Goal: Task Accomplishment & Management: Complete application form

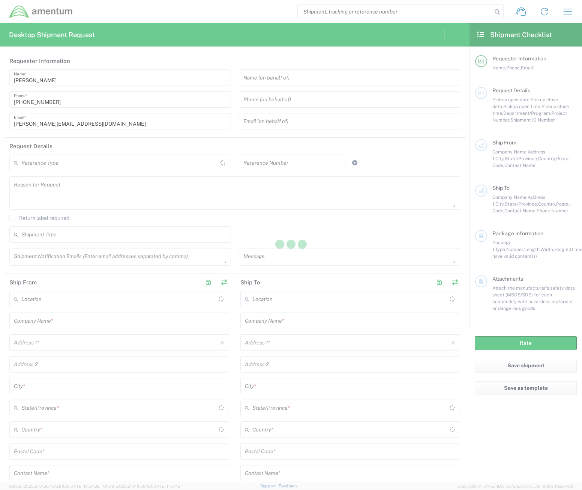
type input "United States"
type input "[GEOGRAPHIC_DATA]"
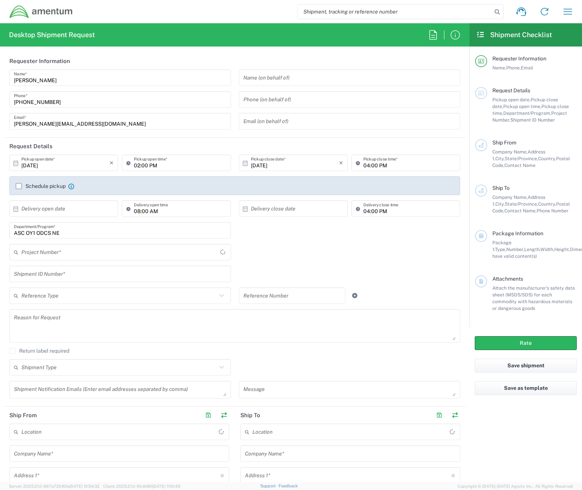
type input "[DOMAIN_NAME]"
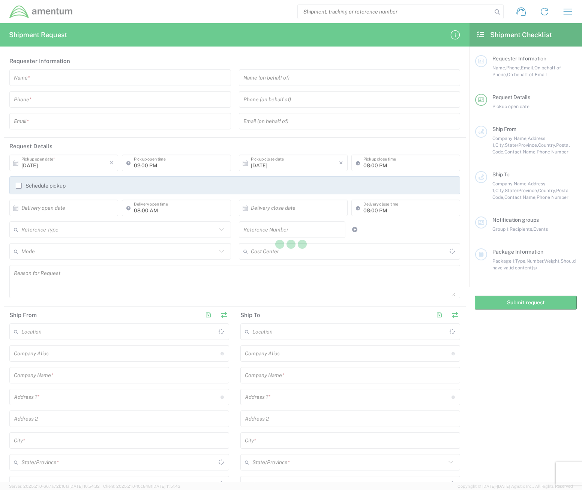
type input "United States"
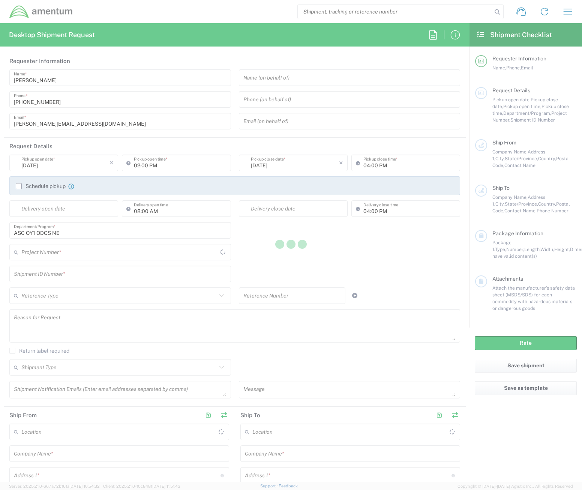
type input "[GEOGRAPHIC_DATA]"
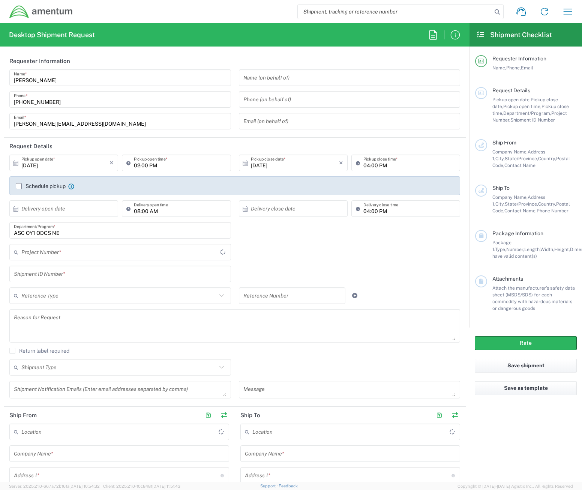
type input "[DOMAIN_NAME]"
click at [91, 161] on input "[DATE]" at bounding box center [65, 162] width 88 height 13
click at [52, 218] on span "14" at bounding box center [53, 221] width 11 height 10
type input "10/14/2025"
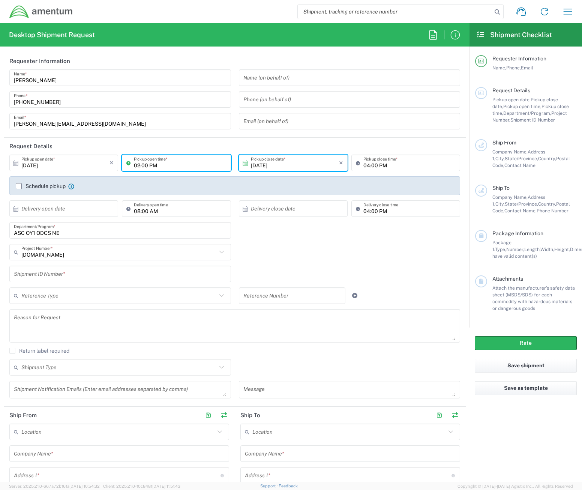
click at [154, 160] on input "02:00 PM" at bounding box center [180, 162] width 92 height 13
click at [164, 164] on input "08:00 PM" at bounding box center [180, 162] width 92 height 13
type input "08:00 AM"
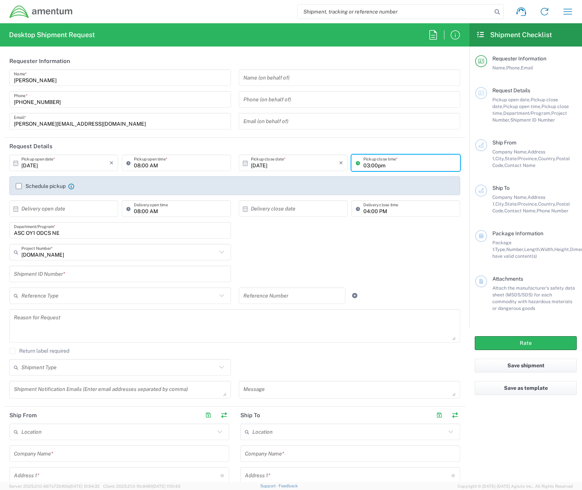
type input "03:00pm"
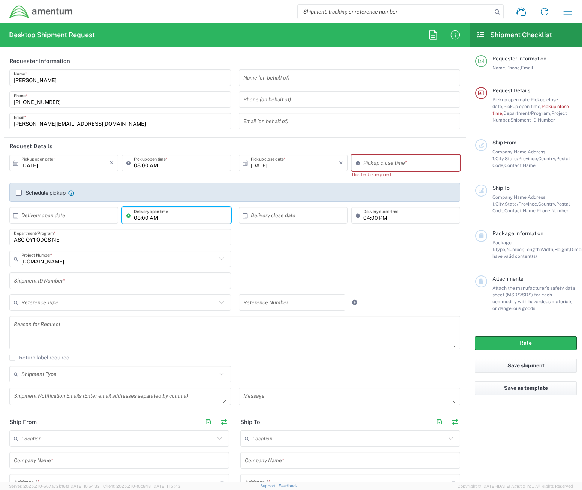
click at [174, 209] on input "08:00 AM" at bounding box center [180, 215] width 92 height 13
click at [380, 165] on input "01:26 PM" at bounding box center [409, 162] width 92 height 13
type input "03:00 PM"
click at [160, 240] on div "ASC OY1 ODCS NE Department/Program *" at bounding box center [120, 240] width 229 height 22
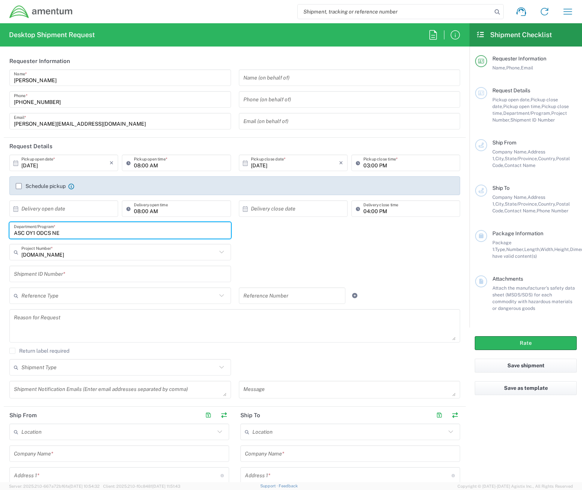
click at [81, 274] on input "text" at bounding box center [120, 273] width 213 height 13
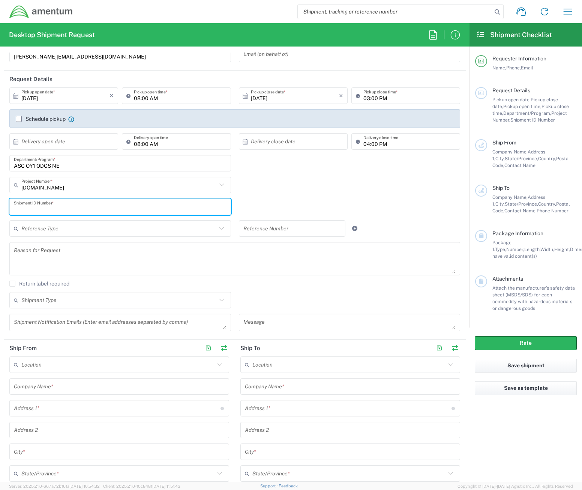
scroll to position [75, 0]
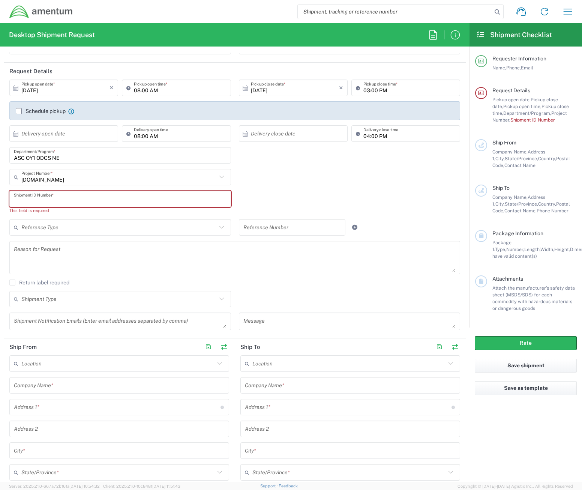
click at [69, 201] on input "text" at bounding box center [120, 198] width 213 height 13
paste input "123-110"
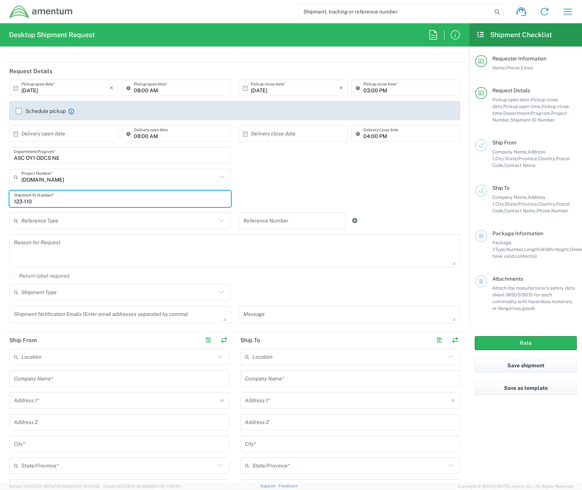
type input "123-110"
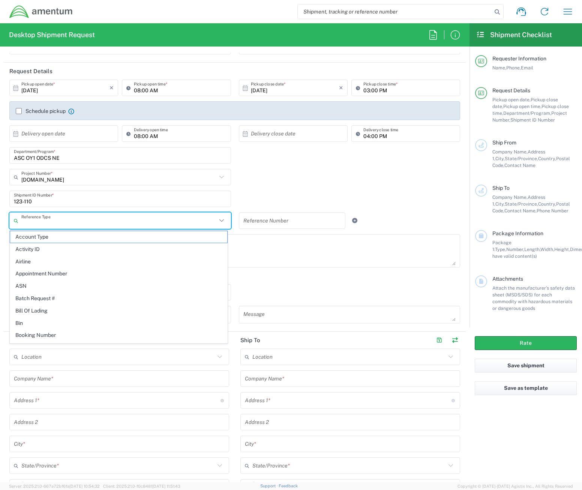
click at [288, 173] on div "4878.00.01.C.0006.100.XXX Project Number * 4878.00.01.C.0006.100.XXX 0915.E0002…" at bounding box center [235, 180] width 458 height 22
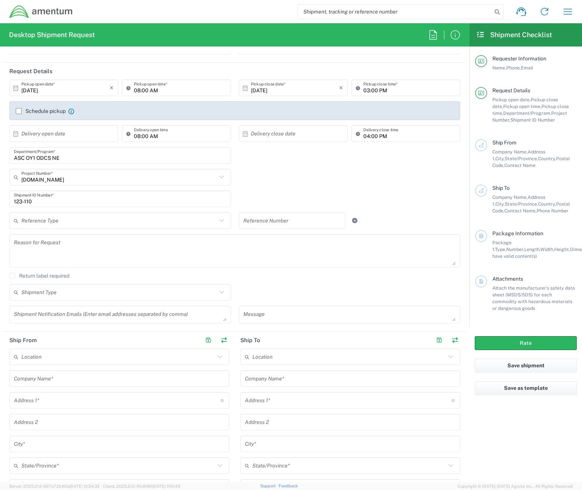
click at [217, 221] on icon at bounding box center [222, 221] width 10 height 10
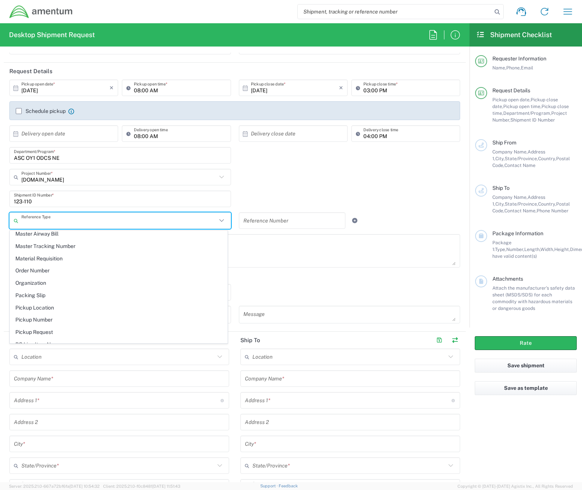
scroll to position [375, 0]
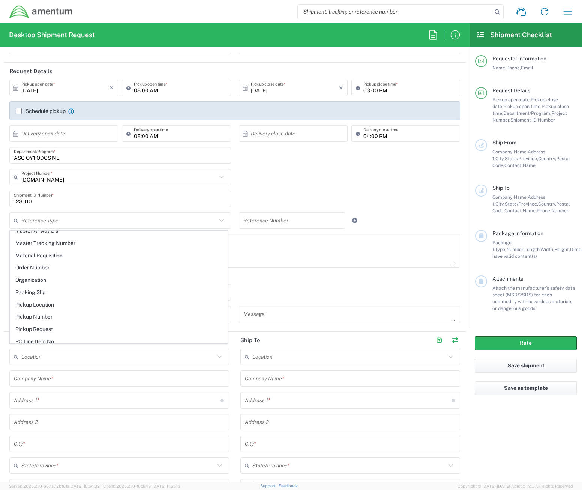
click at [259, 184] on div "4878.00.01.C.0006.100.XXX Project Number * 4878.00.01.C.0006.100.XXX 0915.E0002…" at bounding box center [235, 180] width 458 height 22
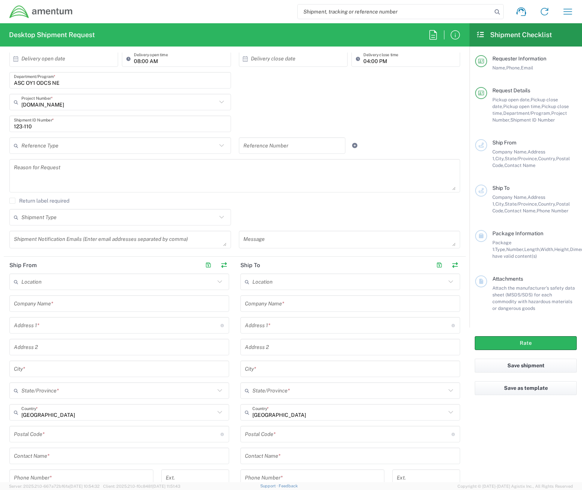
scroll to position [187, 0]
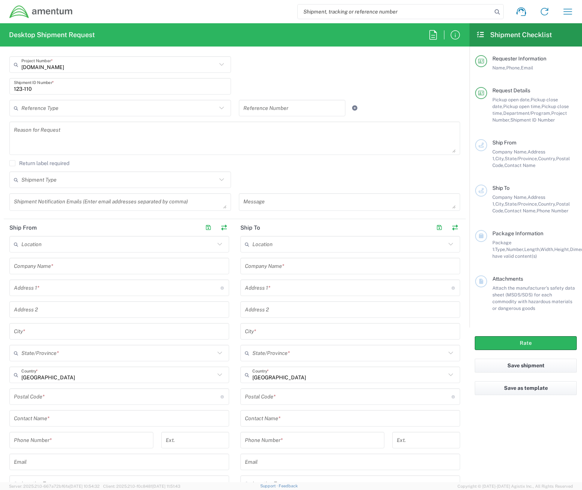
click at [96, 244] on input "text" at bounding box center [117, 244] width 193 height 13
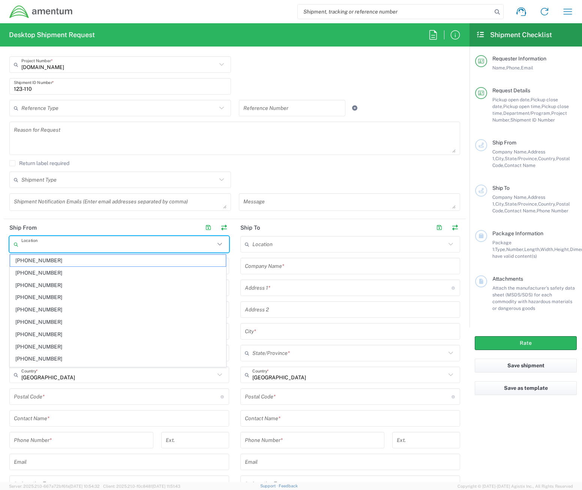
click at [96, 244] on input "text" at bounding box center [117, 244] width 193 height 13
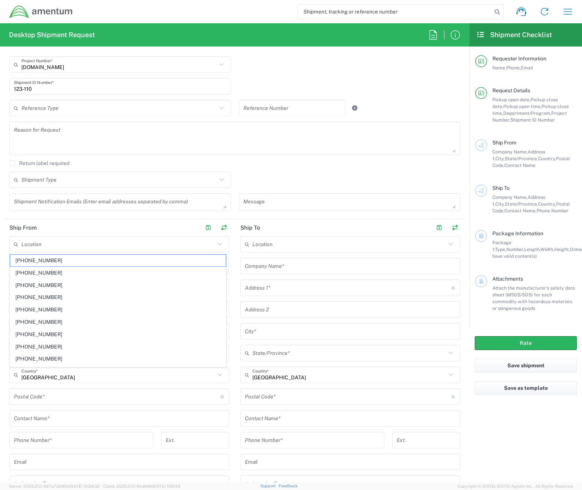
click at [106, 226] on header "Ship From" at bounding box center [119, 227] width 231 height 17
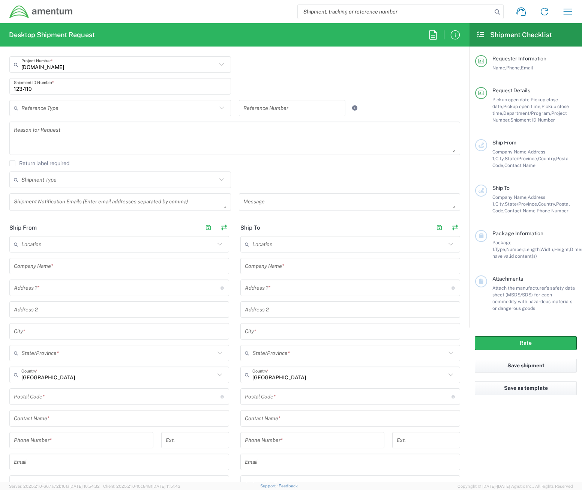
click at [140, 265] on input "text" at bounding box center [119, 265] width 211 height 13
type input "Application Support Center"
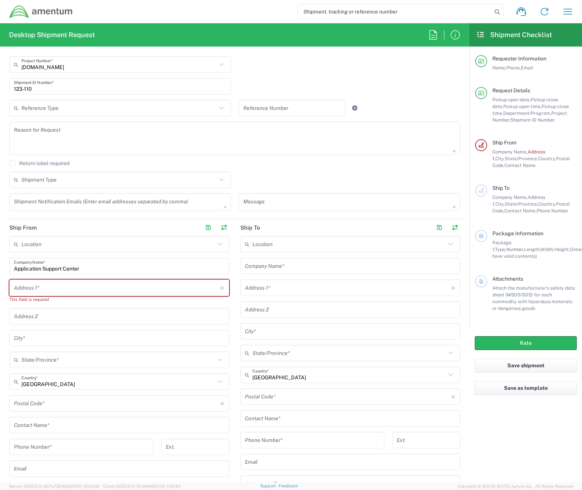
click at [165, 288] on input "text" at bounding box center [117, 287] width 207 height 13
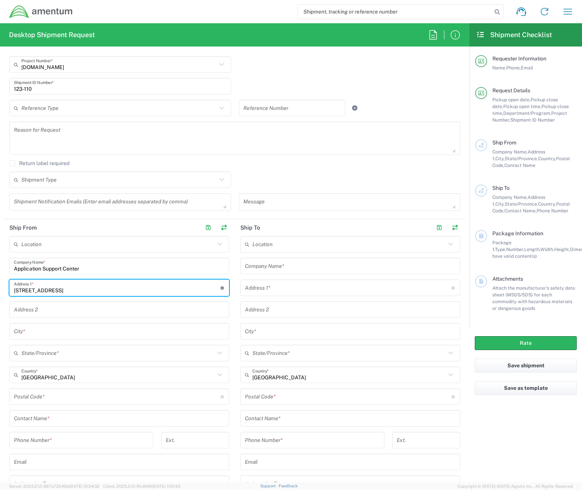
type input "153-01 Jamaica Avenue"
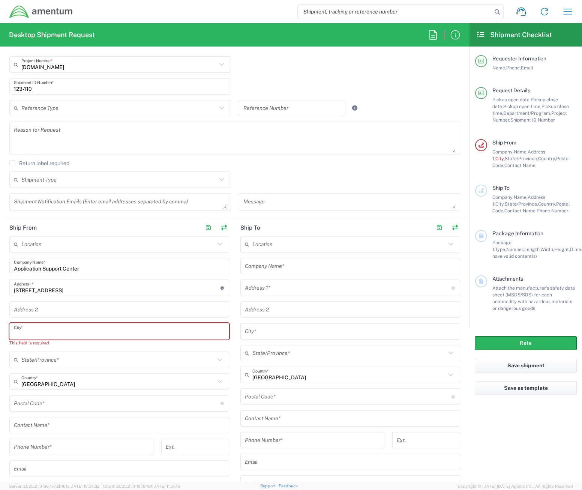
click at [170, 332] on input "text" at bounding box center [119, 331] width 211 height 13
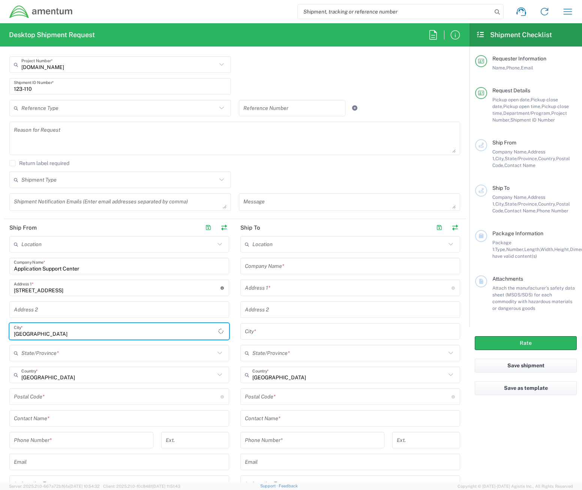
type input "[GEOGRAPHIC_DATA]"
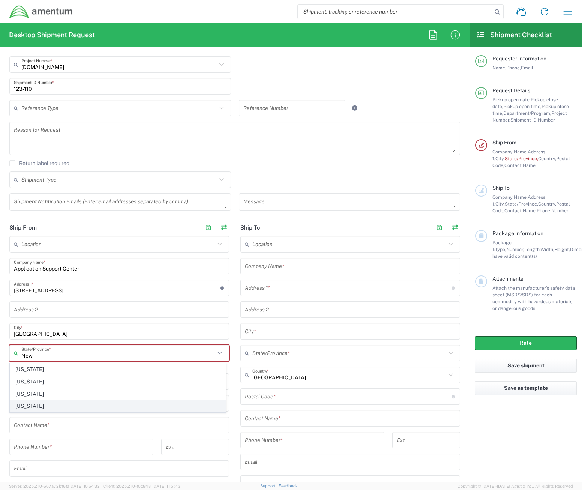
click at [31, 403] on span "[US_STATE]" at bounding box center [118, 406] width 216 height 12
type input "[US_STATE]"
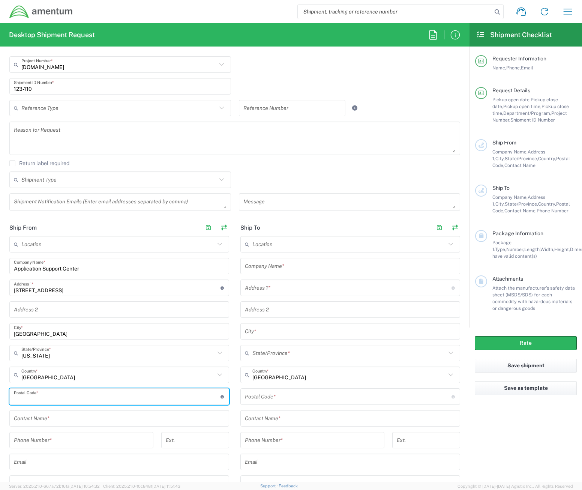
click at [90, 393] on input "undefined" at bounding box center [117, 396] width 207 height 13
type input "11432-4910"
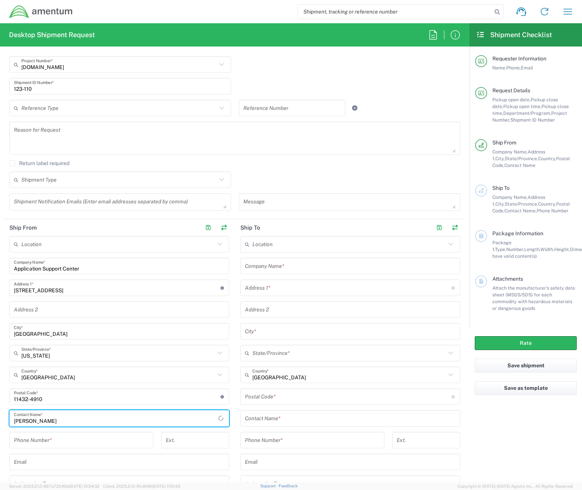
type input "Maria Cameron-Furlonge"
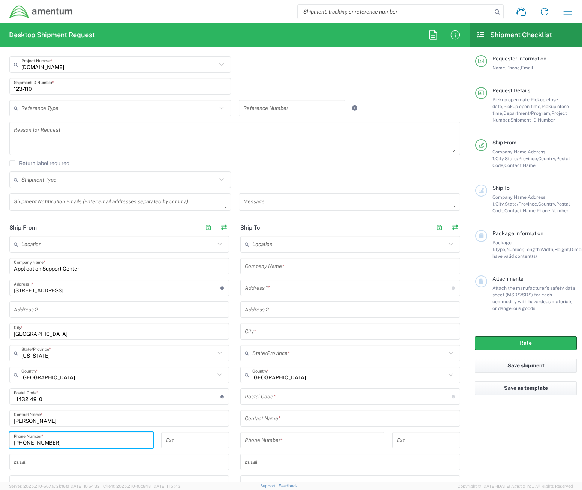
type input "718-523-8744"
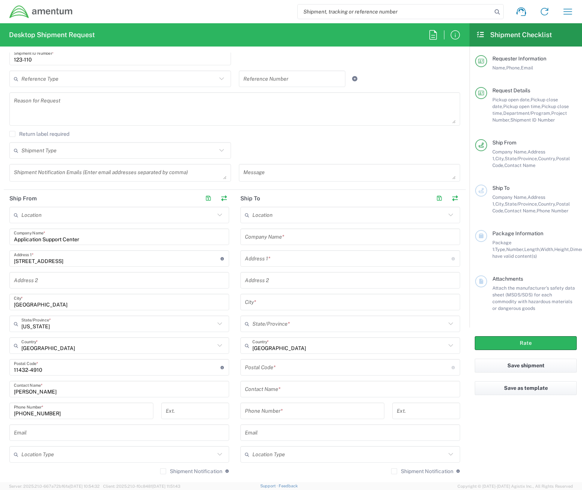
scroll to position [262, 0]
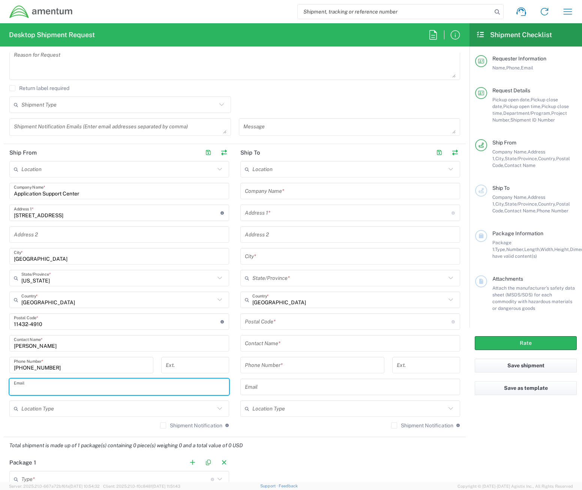
click at [53, 391] on input "text" at bounding box center [119, 386] width 211 height 13
paste input "Maria.C.Furlonge@uscis.dhs.gov"
type input "Maria.C.Furlonge@uscis.dhs.gov"
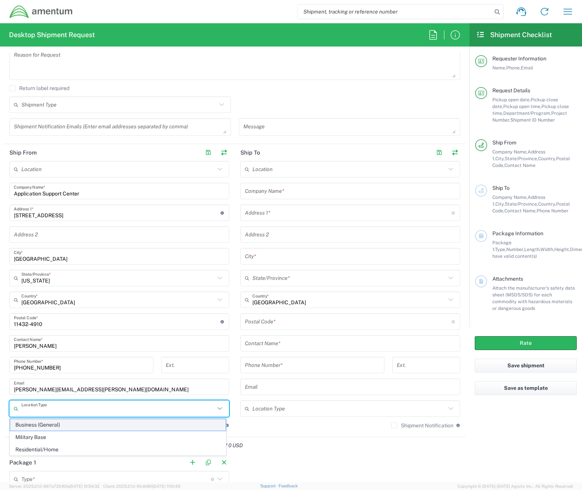
click at [26, 421] on span "Business (General)" at bounding box center [118, 425] width 216 height 12
type input "Business (General)"
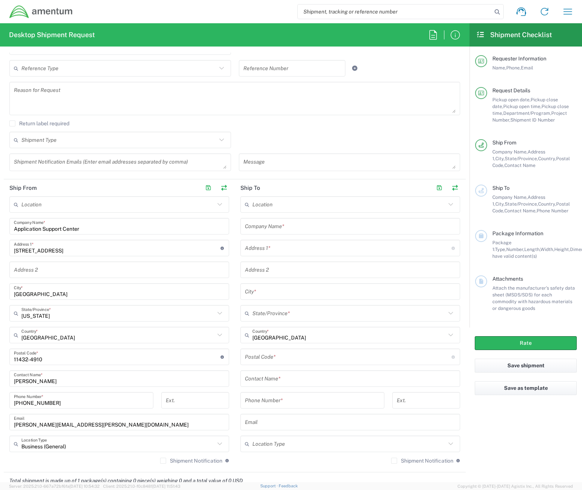
scroll to position [150, 0]
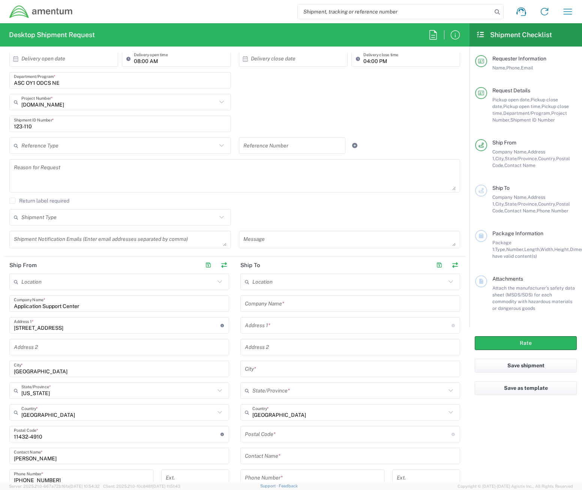
click at [294, 281] on input "text" at bounding box center [348, 281] width 193 height 13
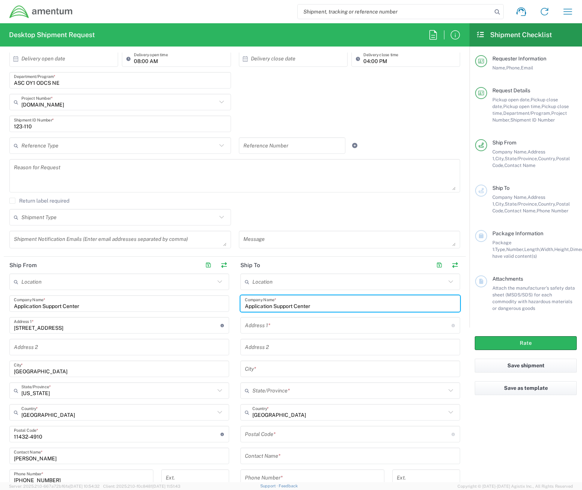
type input "Application Support Center"
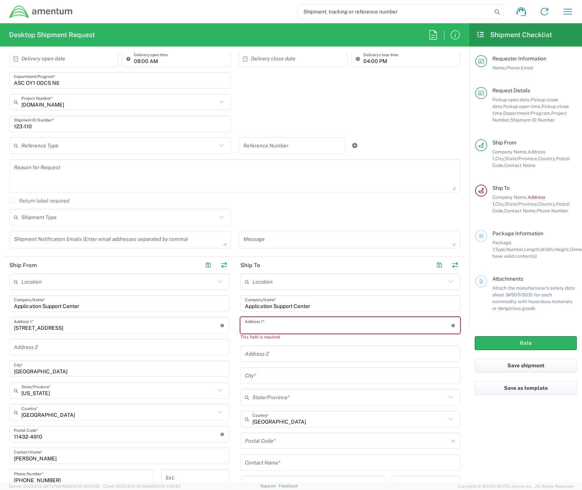
click at [269, 328] on input "text" at bounding box center [348, 325] width 207 height 13
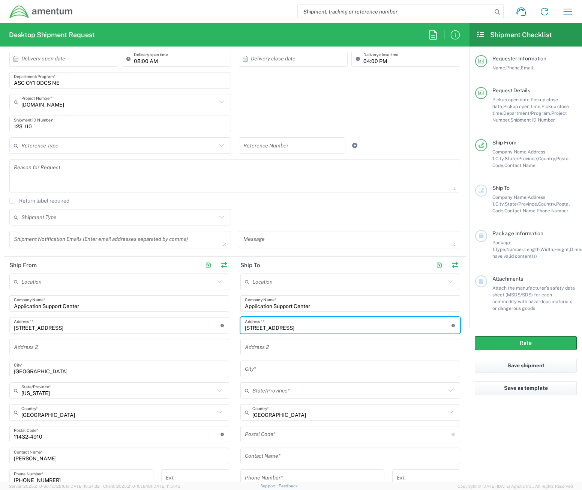
type input "4701 North Cumberland Avenue"
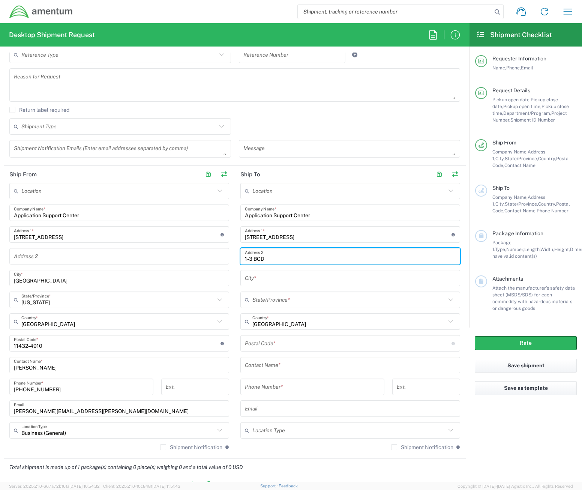
scroll to position [262, 0]
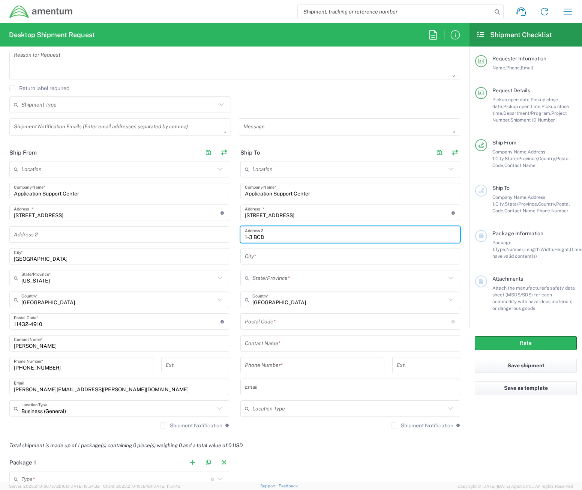
type input "1-3 BCD"
click at [288, 259] on input "text" at bounding box center [350, 256] width 211 height 13
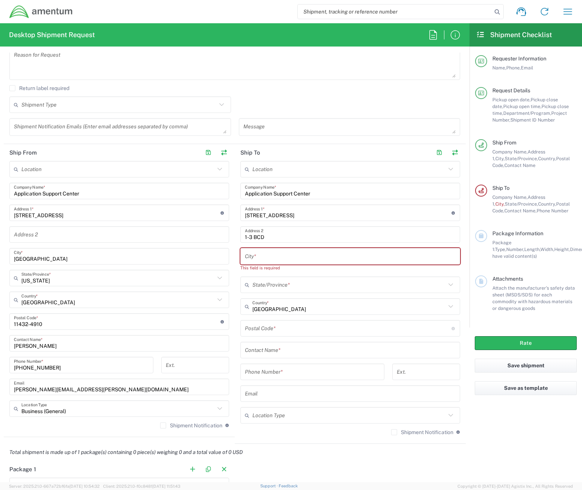
click at [306, 258] on input "text" at bounding box center [350, 256] width 211 height 13
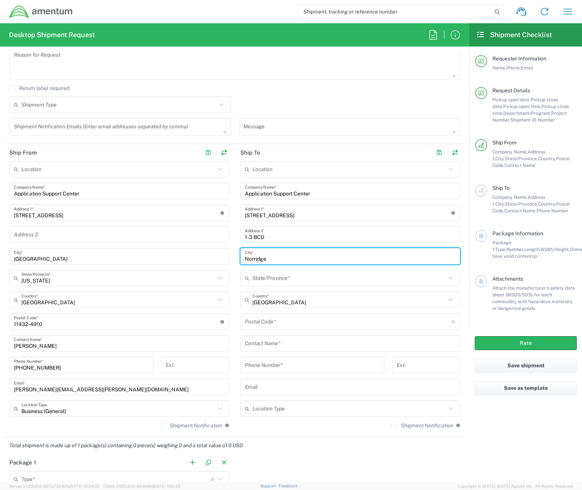
type input "Norridge"
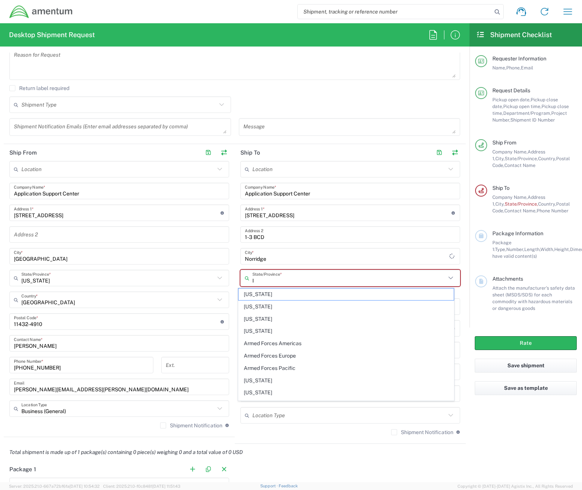
type input "IL"
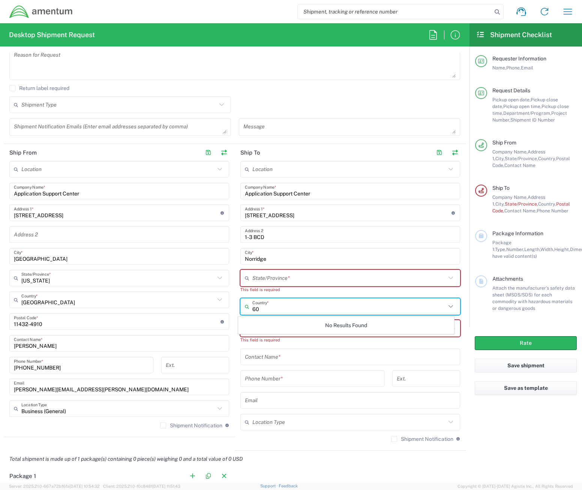
type input "6"
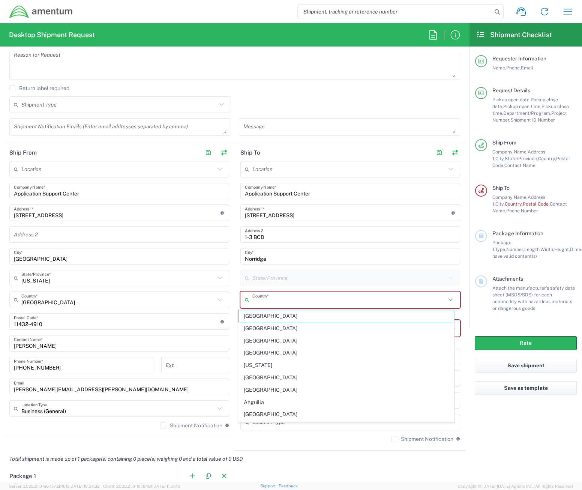
click at [323, 294] on input "text" at bounding box center [348, 299] width 193 height 13
type input "u"
click at [283, 296] on input "text" at bounding box center [348, 299] width 193 height 13
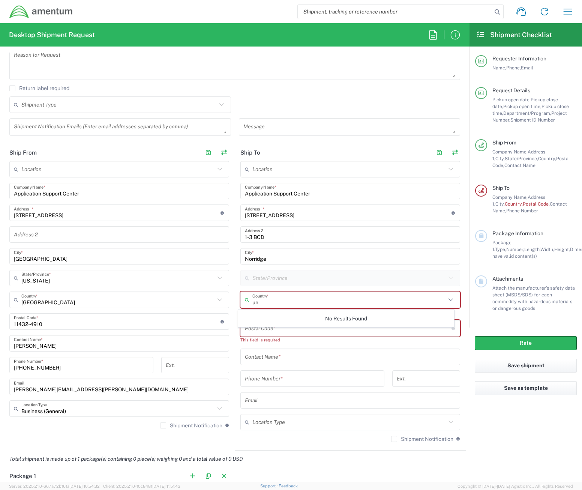
type input "u"
type input "[GEOGRAPHIC_DATA]"
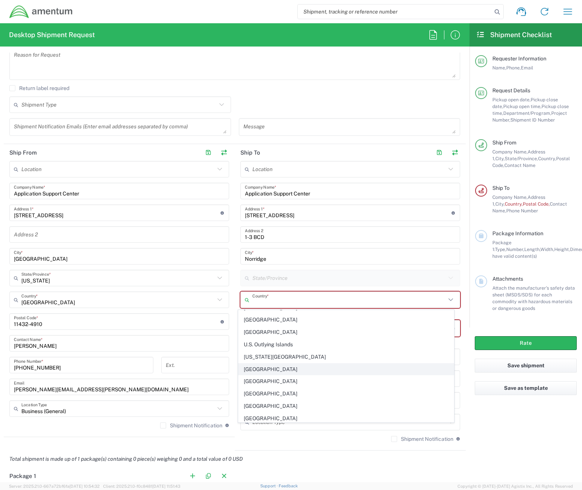
scroll to position [2849, 0]
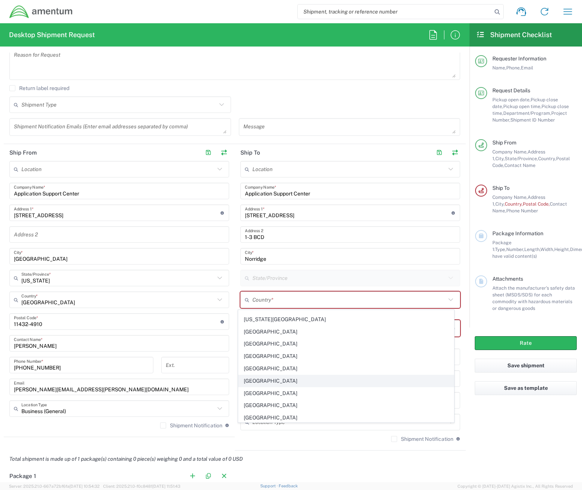
click at [290, 380] on span "[GEOGRAPHIC_DATA]" at bounding box center [346, 381] width 216 height 12
type input "[GEOGRAPHIC_DATA]"
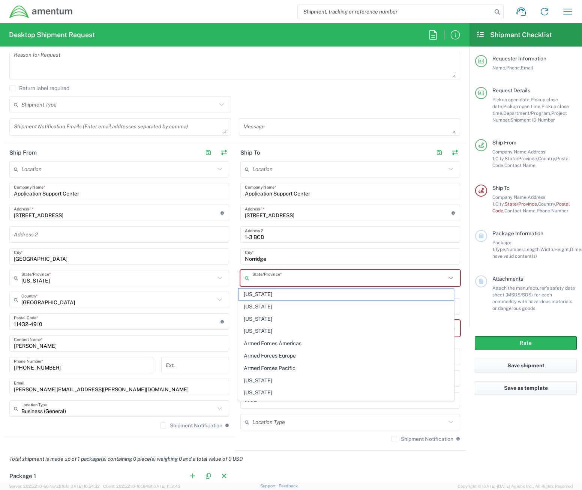
click at [306, 278] on input "text" at bounding box center [348, 277] width 193 height 13
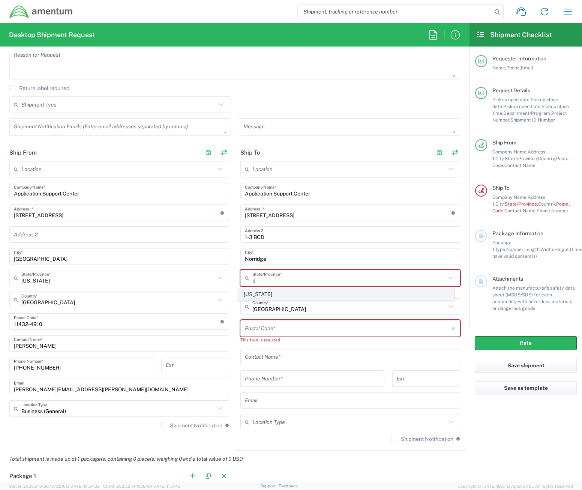
click at [281, 292] on span "[US_STATE]" at bounding box center [346, 294] width 216 height 12
type input "[US_STATE]"
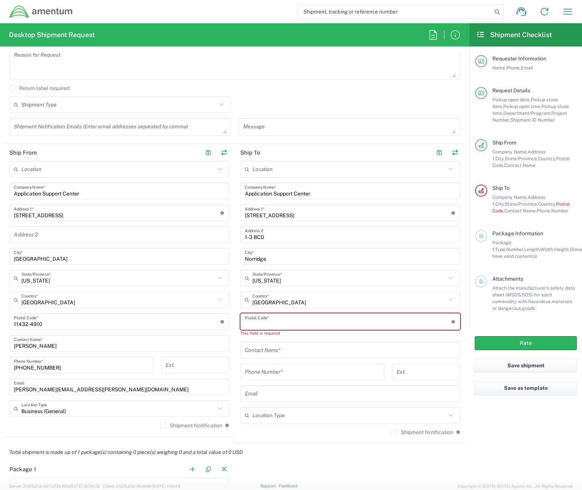
click at [301, 321] on input "undefined" at bounding box center [348, 321] width 207 height 13
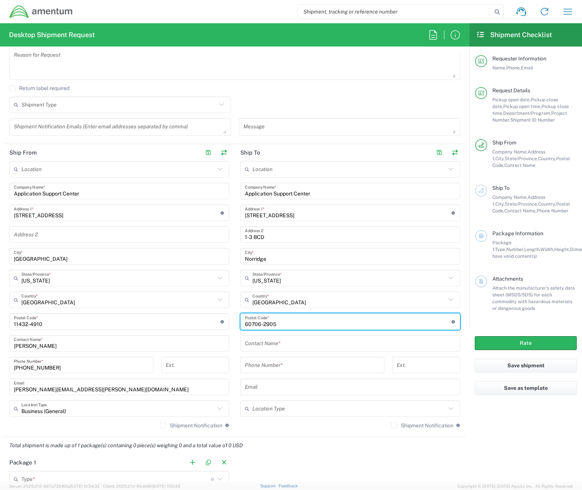
type input "60706-2905"
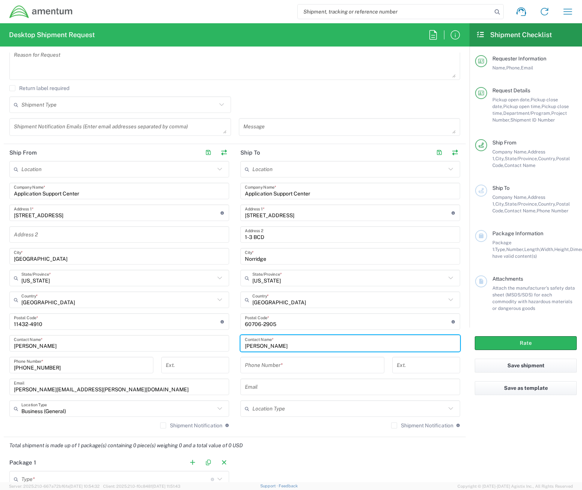
type input "Alice Castillo"
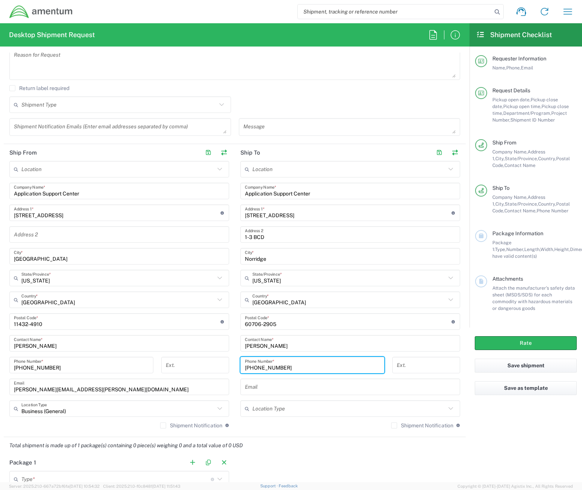
type input "708-907-2050"
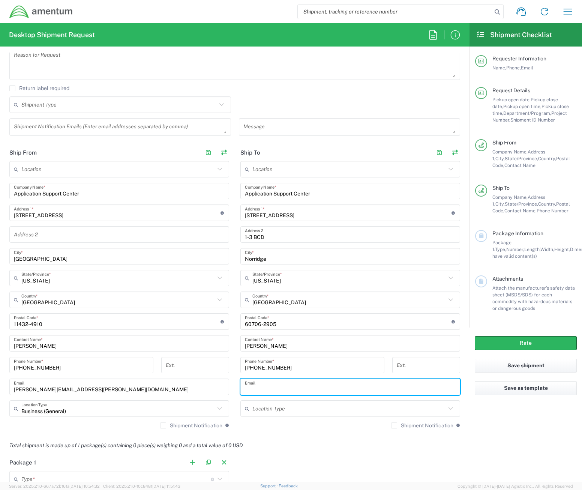
click at [286, 382] on input "text" at bounding box center [350, 386] width 211 height 13
paste input "Alice.Castillo@uscis.dhs.gov"
type input "Alice.Castillo@uscis.dhs.gov"
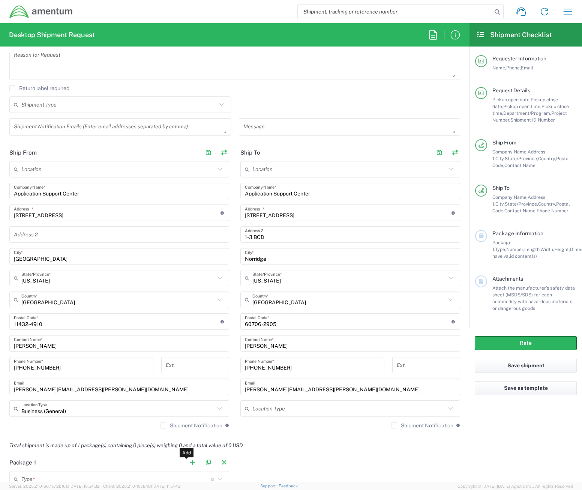
click at [294, 412] on input "text" at bounding box center [348, 408] width 193 height 13
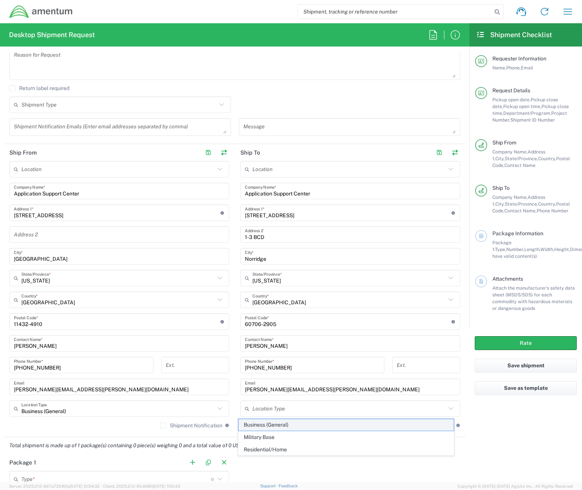
click at [286, 426] on span "Business (General)" at bounding box center [346, 425] width 216 height 12
type input "Business (General)"
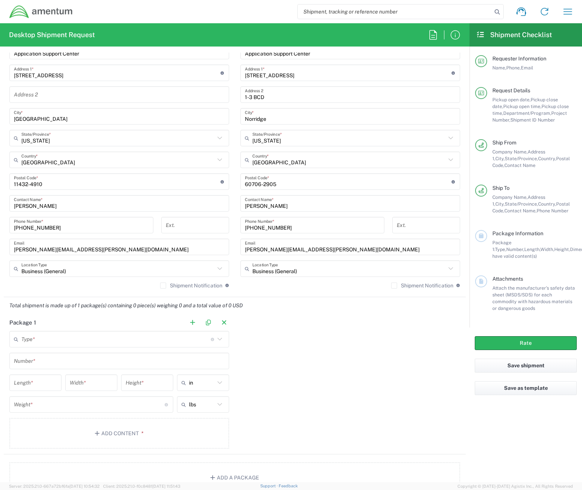
scroll to position [412, 0]
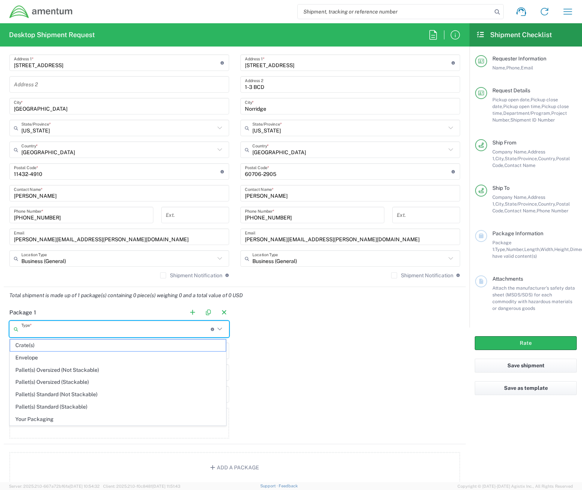
click at [207, 326] on input "text" at bounding box center [115, 328] width 189 height 13
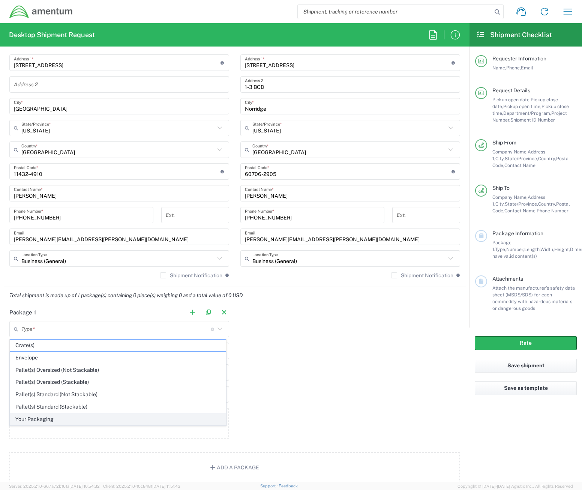
click at [43, 417] on span "Your Packaging" at bounding box center [118, 419] width 216 height 12
type input "Your Packaging"
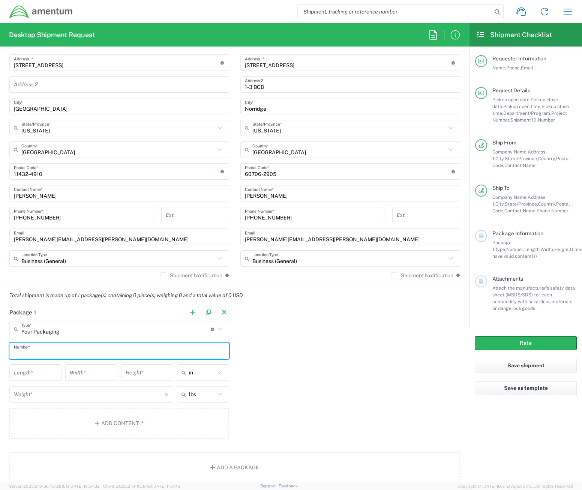
click at [76, 352] on input "text" at bounding box center [119, 350] width 211 height 13
type input "1"
type input "15"
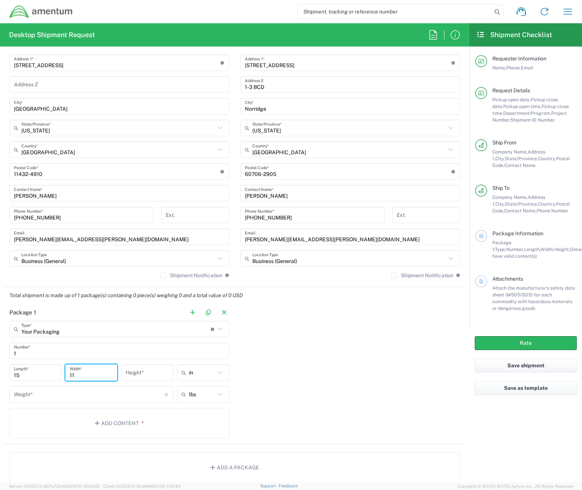
type input "11"
click at [141, 370] on input "number" at bounding box center [147, 372] width 43 height 13
type input "5"
click at [70, 394] on input "number" at bounding box center [89, 394] width 151 height 13
type input "3"
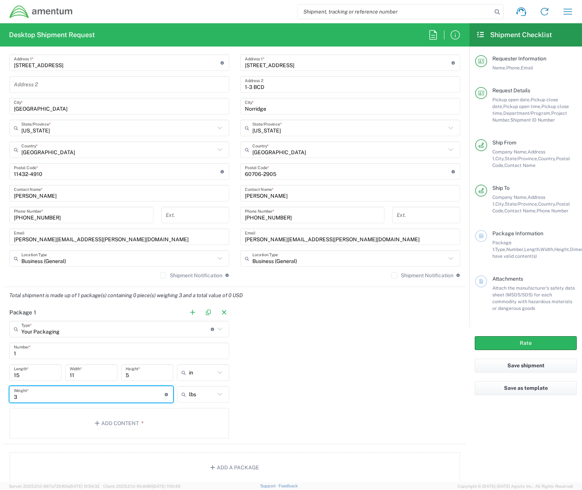
click at [319, 351] on div "Package 1 Your Packaging Type * Material used to package goods Crate(s) Envelop…" at bounding box center [235, 374] width 462 height 140
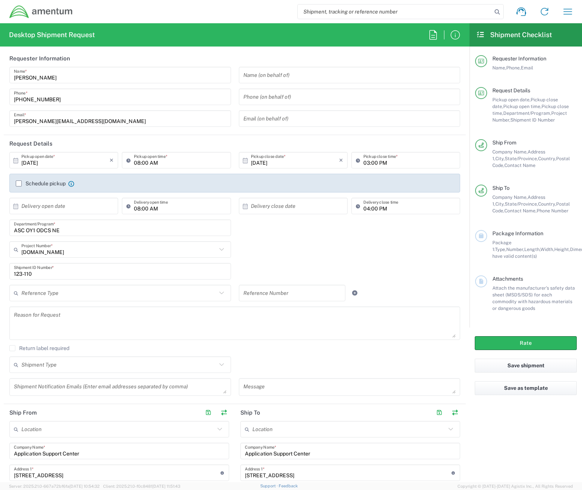
scroll to position [0, 0]
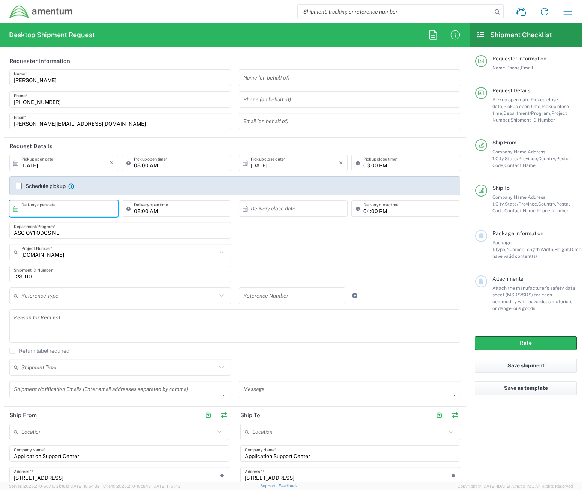
click at [65, 211] on input "text" at bounding box center [65, 208] width 88 height 13
click at [52, 267] on span "14" at bounding box center [53, 266] width 11 height 10
type input "10/14/2025"
click at [52, 267] on input "123-110" at bounding box center [120, 273] width 213 height 13
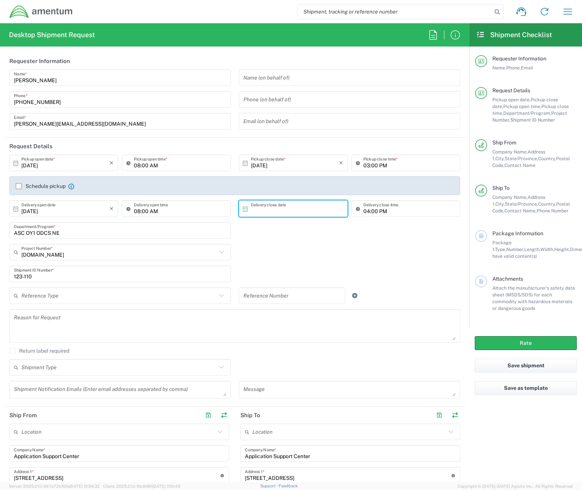
click at [261, 209] on input "text" at bounding box center [295, 208] width 88 height 13
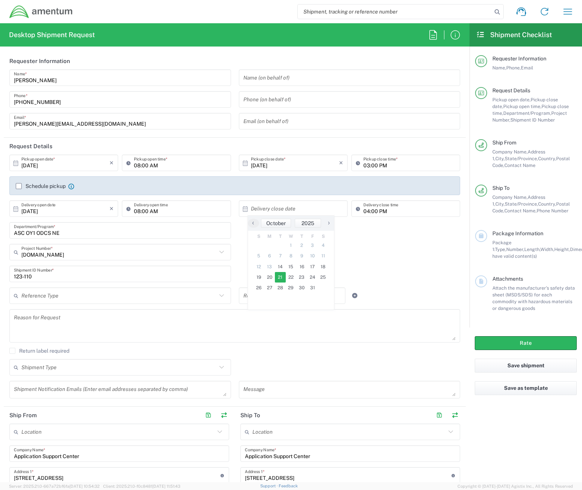
click at [277, 274] on span "21" at bounding box center [280, 277] width 11 height 10
type input "10/21/2025"
click at [309, 235] on div "ASC OY1 ODCS NE Department/Program *" at bounding box center [235, 233] width 458 height 22
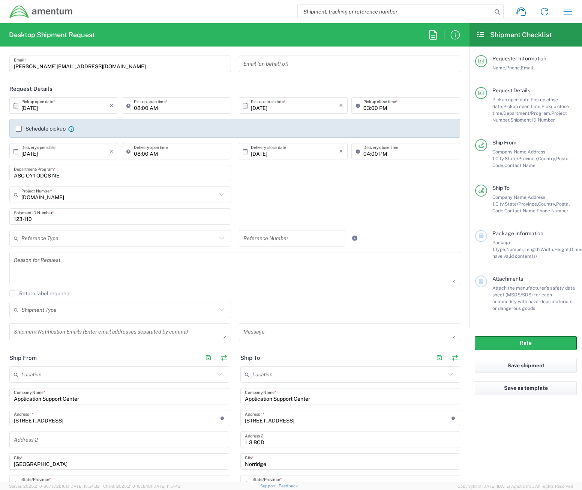
scroll to position [75, 0]
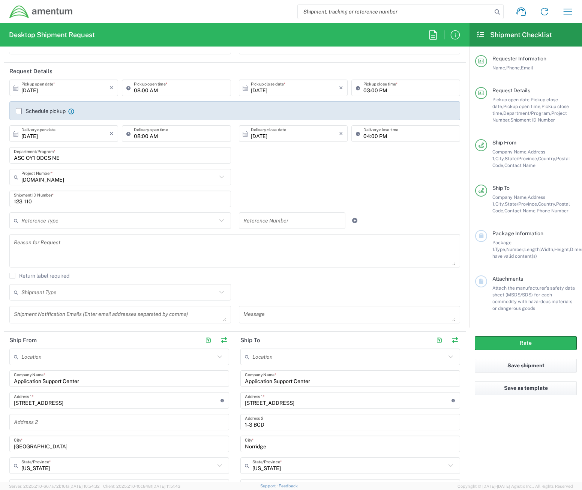
click at [142, 358] on input "text" at bounding box center [117, 356] width 193 height 13
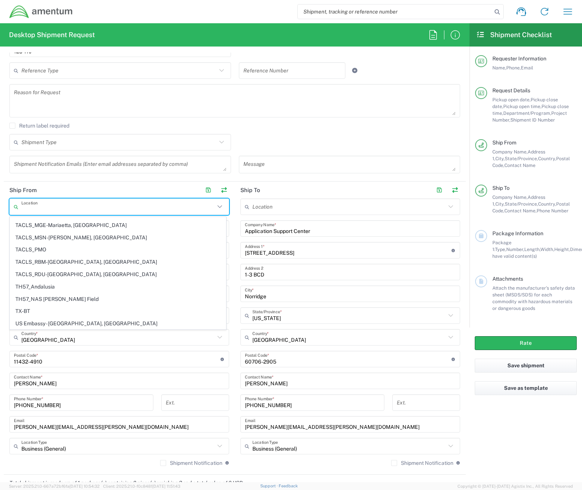
scroll to position [3761, 0]
click at [275, 136] on div "Shipment Type Batch Regular" at bounding box center [235, 145] width 458 height 22
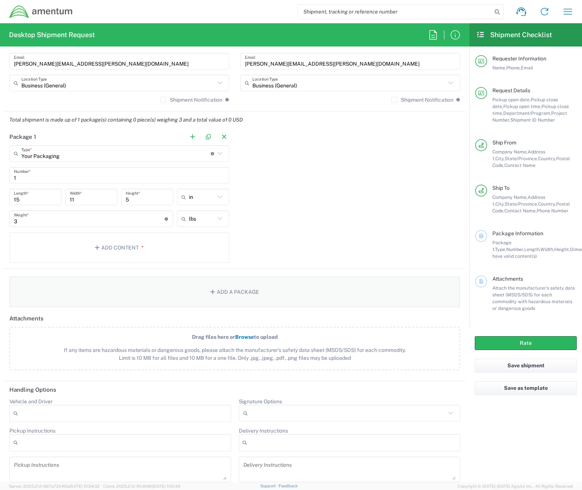
scroll to position [600, 0]
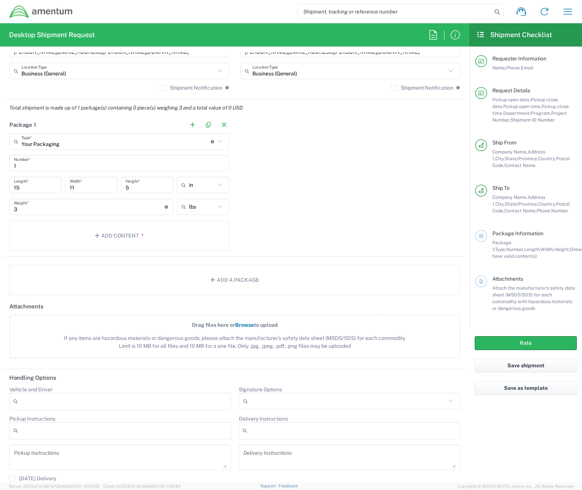
type input "Your Packaging"
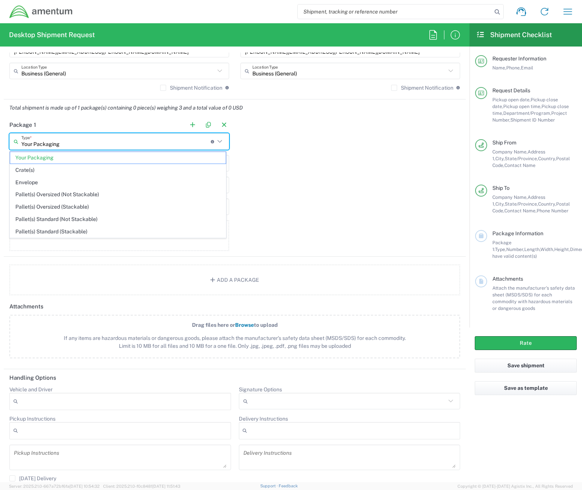
click at [167, 139] on input "Your Packaging" at bounding box center [115, 141] width 189 height 13
click at [333, 142] on div "Package 1 Your Packaging Type * Material used to package goods Your Packaging C…" at bounding box center [235, 186] width 462 height 140
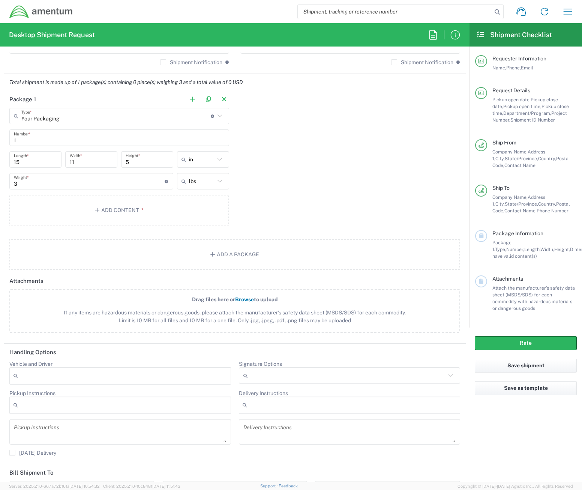
scroll to position [637, 0]
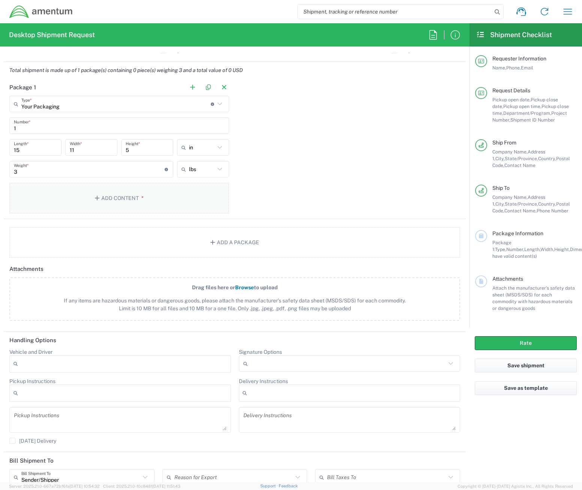
click at [109, 194] on button "Add Content *" at bounding box center [119, 198] width 220 height 31
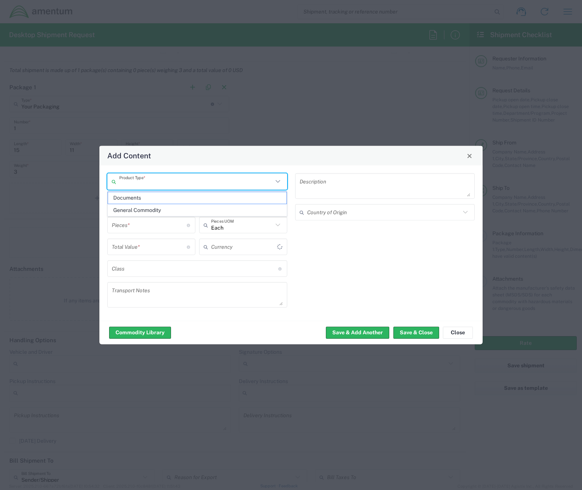
click at [247, 181] on input "text" at bounding box center [196, 181] width 154 height 13
type input "US Dollar"
click at [187, 209] on span "General Commodity" at bounding box center [197, 210] width 178 height 12
type input "General Commodity"
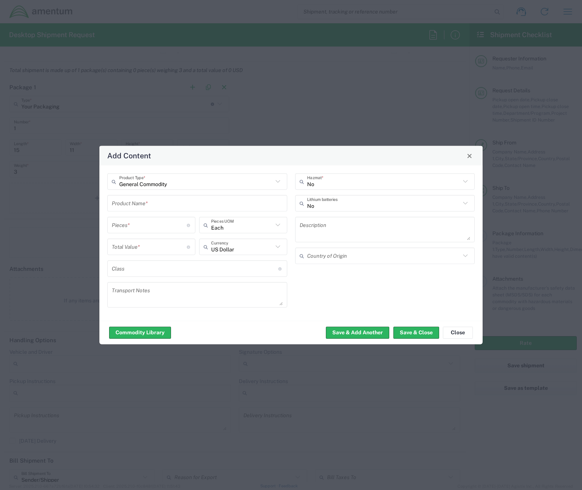
click at [168, 207] on input "text" at bounding box center [197, 202] width 171 height 13
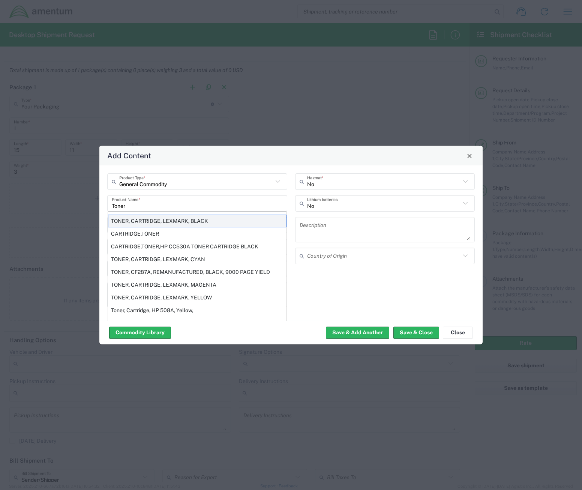
click at [187, 220] on div "TONER, CARTRIDGE, LEXMARK, BLACK" at bounding box center [197, 220] width 178 height 13
type input "TONER, CARTRIDGE, LEXMARK, BLACK"
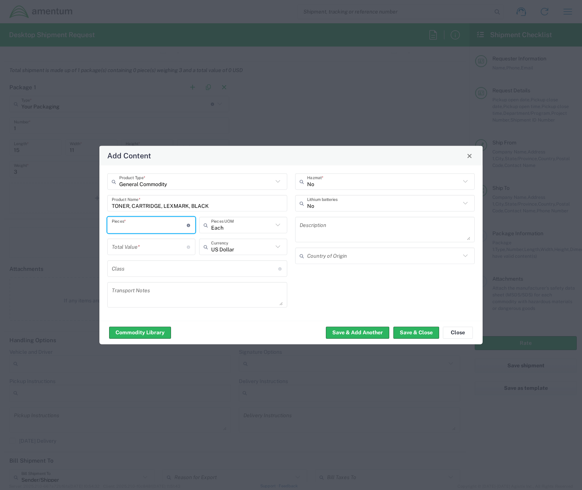
click at [169, 226] on input "number" at bounding box center [149, 224] width 75 height 13
type input "1"
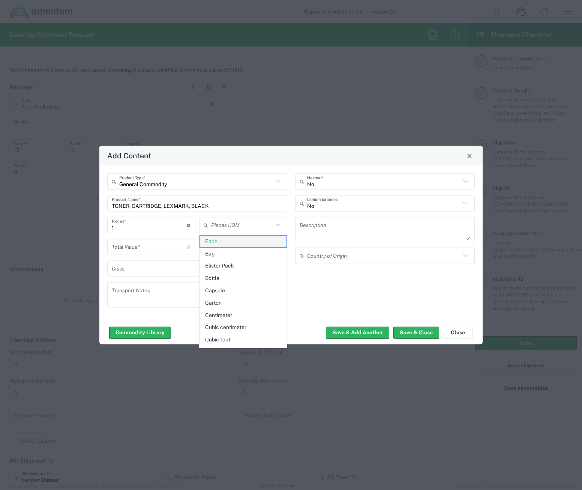
click at [226, 241] on span "Each" at bounding box center [243, 241] width 87 height 12
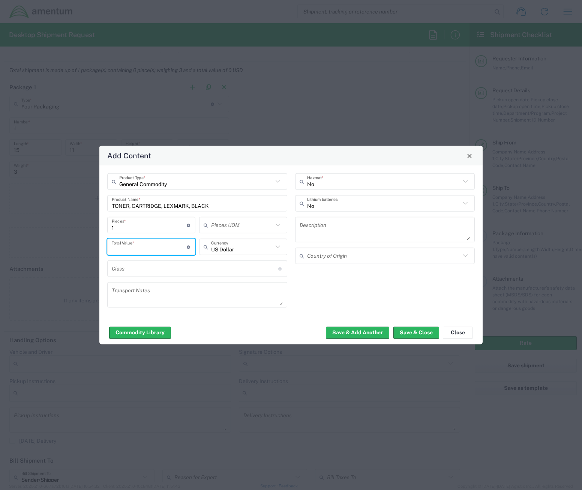
click at [139, 248] on input "number" at bounding box center [149, 246] width 75 height 13
type input "1"
type input "188"
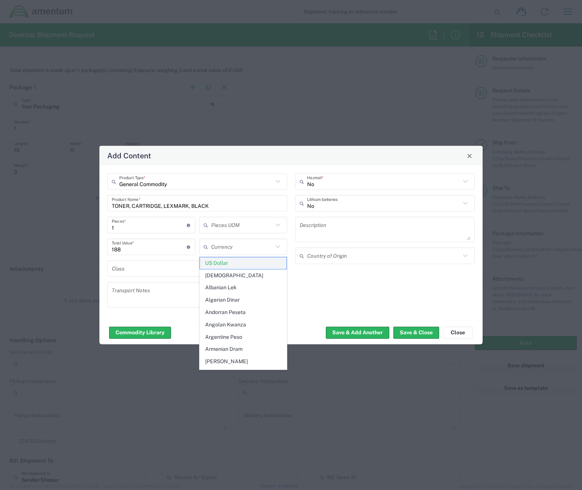
click at [251, 266] on span "US Dollar" at bounding box center [243, 263] width 87 height 12
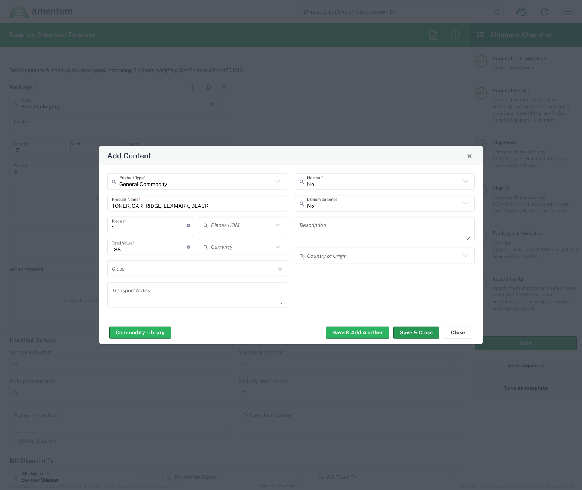
click at [426, 331] on button "Save & Close" at bounding box center [416, 332] width 46 height 12
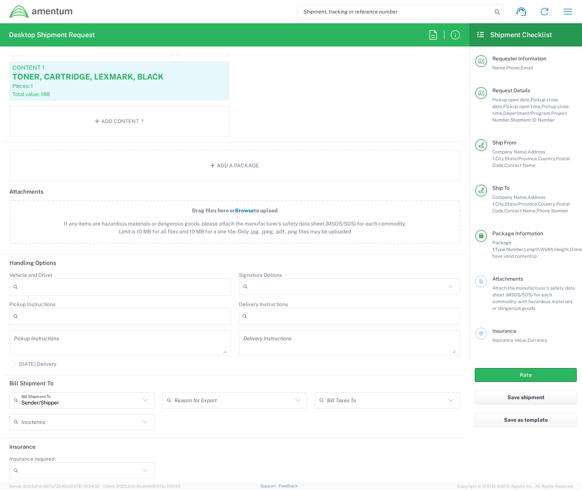
scroll to position [763, 0]
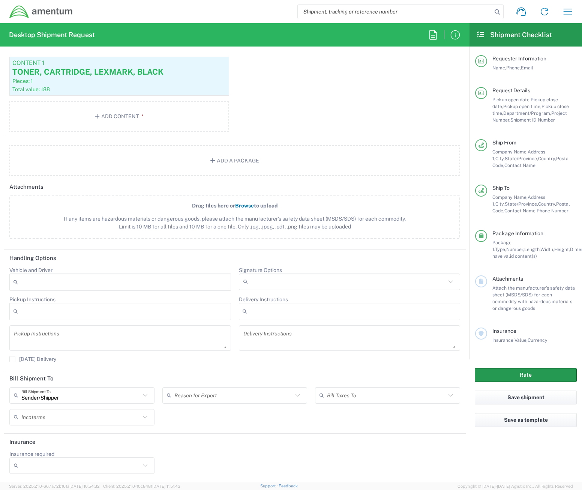
click at [502, 371] on button "Rate" at bounding box center [526, 375] width 102 height 14
type input "[DOMAIN_NAME]"
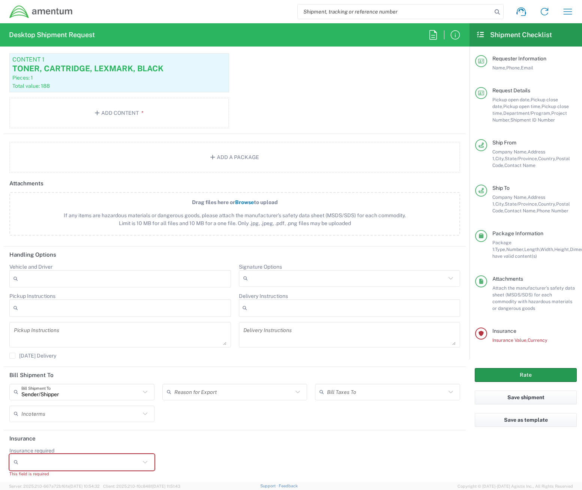
scroll to position [770, 0]
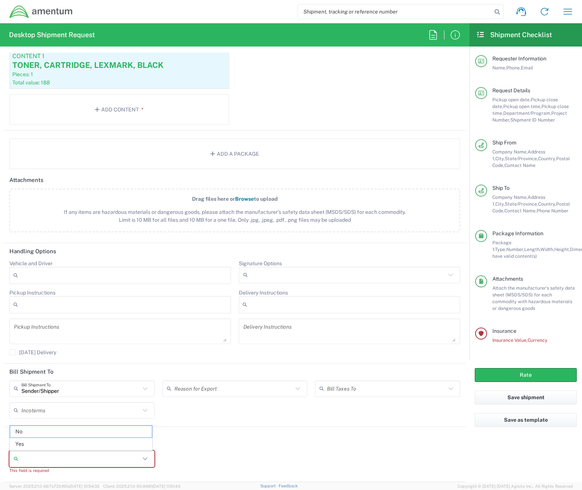
click at [123, 458] on input "Insurance required" at bounding box center [80, 458] width 119 height 12
click at [84, 431] on span "No" at bounding box center [81, 432] width 142 height 12
click at [247, 437] on header "Insurance" at bounding box center [235, 435] width 462 height 17
click at [512, 368] on button "Rate" at bounding box center [526, 375] width 102 height 14
click at [362, 447] on div "Insurance required No No Yes This field is required" at bounding box center [235, 460] width 458 height 35
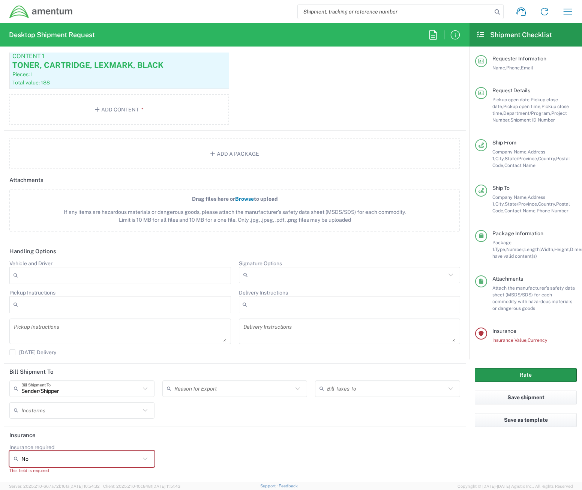
click at [509, 369] on button "Rate" at bounding box center [526, 375] width 102 height 14
click at [422, 446] on div "Insurance required No No Yes This field is required" at bounding box center [235, 460] width 458 height 35
type input "No"
click at [54, 463] on input "No" at bounding box center [80, 458] width 119 height 12
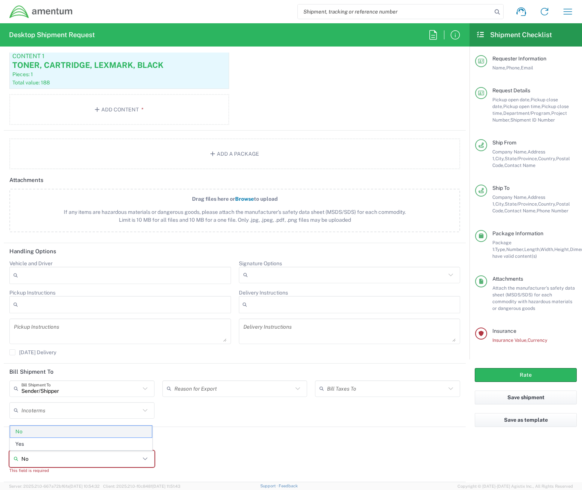
click at [40, 433] on span "No" at bounding box center [81, 432] width 142 height 12
click at [40, 433] on header "Insurance" at bounding box center [235, 435] width 462 height 17
click at [41, 460] on input "Insurance required" at bounding box center [80, 458] width 119 height 12
click at [17, 432] on span "No" at bounding box center [81, 432] width 142 height 12
type input "No"
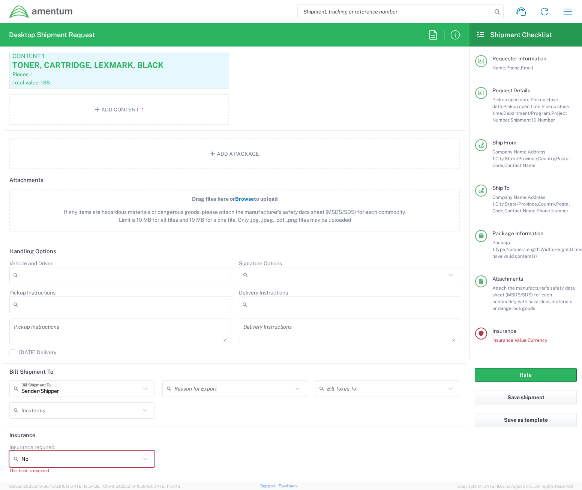
click at [225, 439] on header "Insurance" at bounding box center [235, 435] width 462 height 17
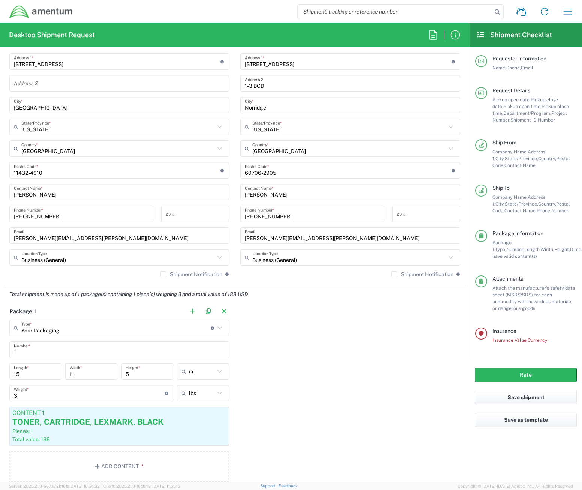
scroll to position [508, 0]
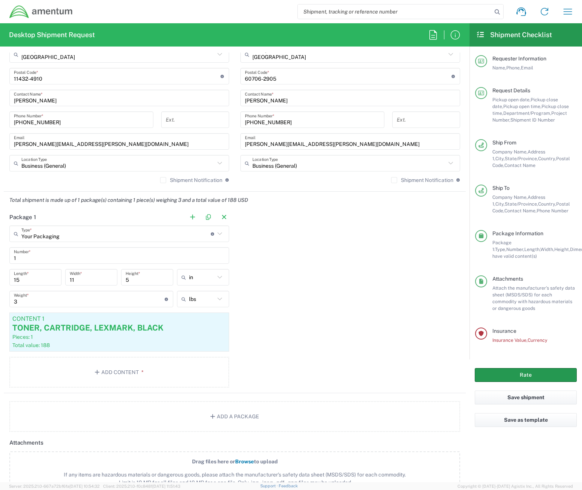
click at [500, 369] on button "Rate" at bounding box center [526, 375] width 102 height 14
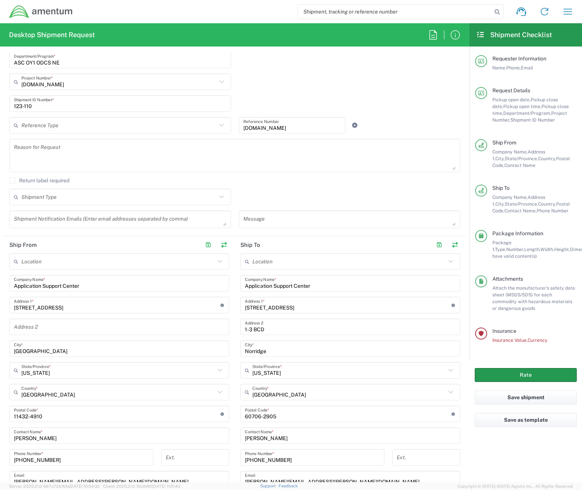
scroll to position [395, 0]
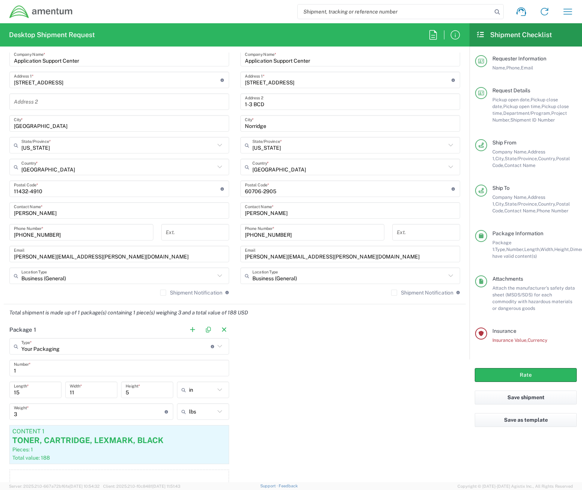
click at [89, 366] on input "1" at bounding box center [119, 367] width 211 height 13
click at [505, 376] on button "Rate" at bounding box center [526, 375] width 102 height 14
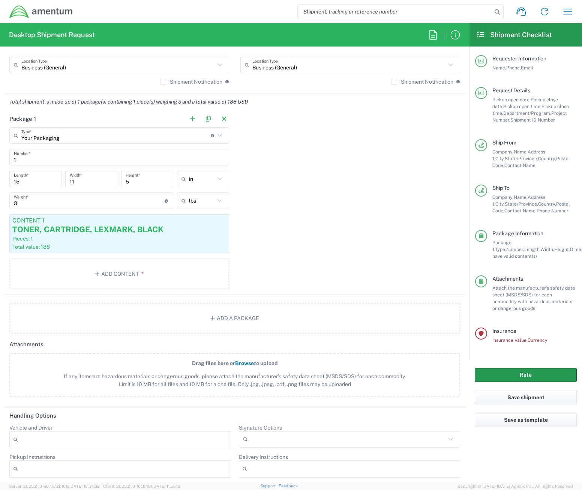
scroll to position [770, 0]
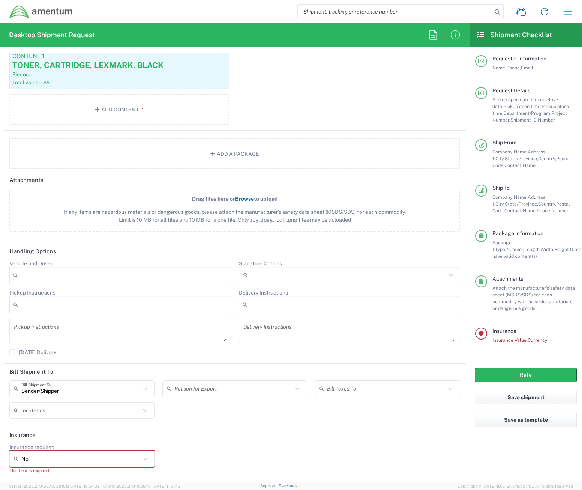
click at [199, 461] on div "Insurance required No No Yes This field is required" at bounding box center [235, 460] width 458 height 35
type input "No"
click at [138, 454] on input "No" at bounding box center [80, 458] width 119 height 12
click at [48, 433] on span "No" at bounding box center [81, 432] width 142 height 12
drag, startPoint x: 79, startPoint y: 465, endPoint x: 78, endPoint y: 461, distance: 4.4
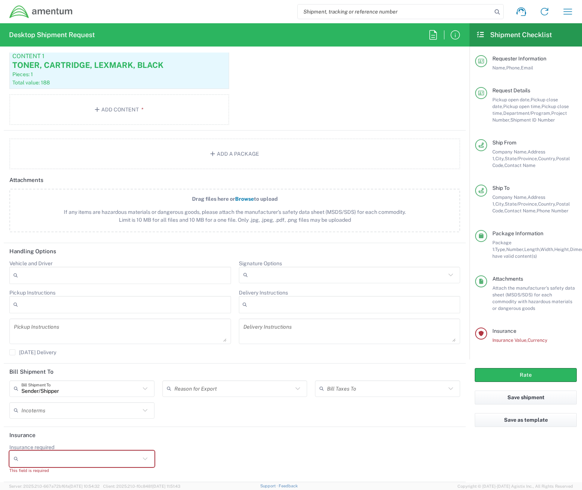
click at [78, 463] on div at bounding box center [81, 458] width 145 height 16
click at [78, 461] on input "Insurance required" at bounding box center [80, 458] width 119 height 12
click at [61, 431] on span "No" at bounding box center [81, 432] width 142 height 12
click at [61, 431] on header "Insurance" at bounding box center [235, 435] width 462 height 17
click at [195, 457] on div "Insurance required No No Yes This field is required" at bounding box center [235, 460] width 458 height 35
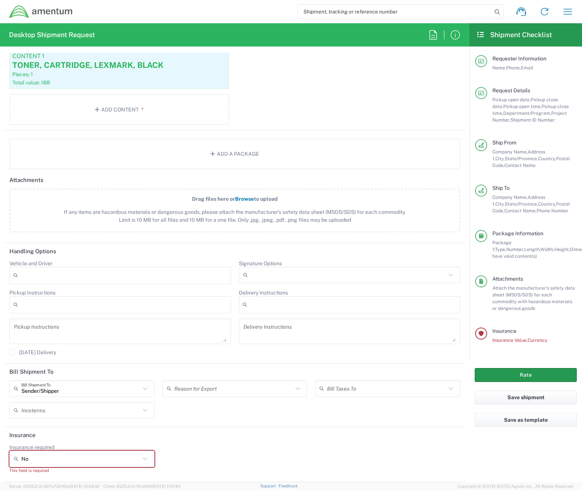
click at [524, 375] on button "Rate" at bounding box center [526, 375] width 102 height 14
click at [501, 376] on button "Rate" at bounding box center [526, 375] width 102 height 14
click at [502, 375] on button "Rate" at bounding box center [526, 375] width 102 height 14
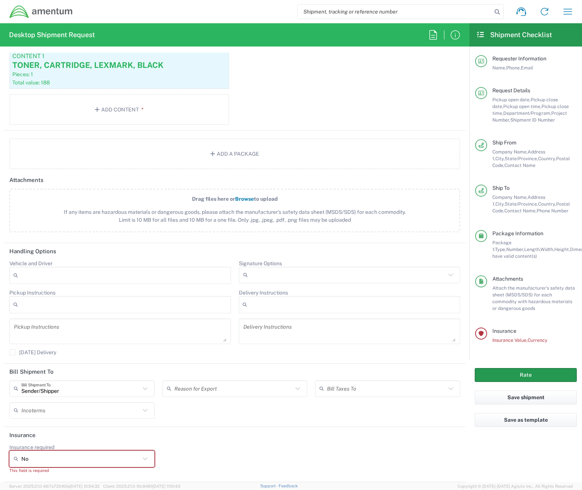
click at [504, 373] on button "Rate" at bounding box center [526, 375] width 102 height 14
click at [316, 412] on div "Sender/Shipper Bill Shipment To Sender/Shipper Recipient Account Third Party Ac…" at bounding box center [235, 401] width 458 height 43
click at [209, 443] on div "Insurance required No No Yes This field is required" at bounding box center [235, 460] width 458 height 35
click at [194, 460] on div "Insurance required No No Yes This field is required" at bounding box center [235, 460] width 458 height 35
click at [243, 440] on header "Insurance" at bounding box center [235, 435] width 462 height 17
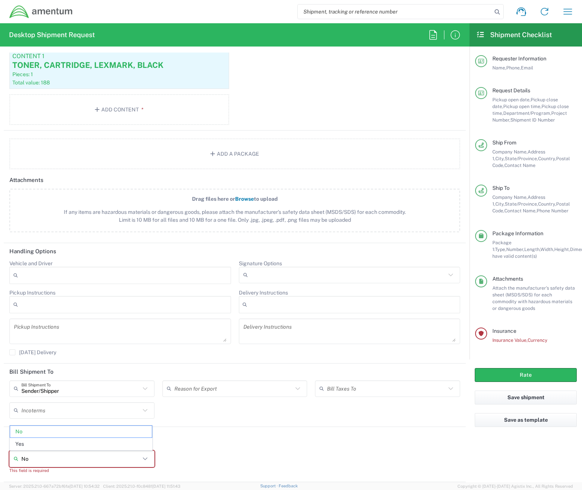
click at [57, 464] on input "No" at bounding box center [80, 458] width 119 height 12
click at [55, 443] on span "Yes" at bounding box center [81, 444] width 142 height 12
type input "Yes"
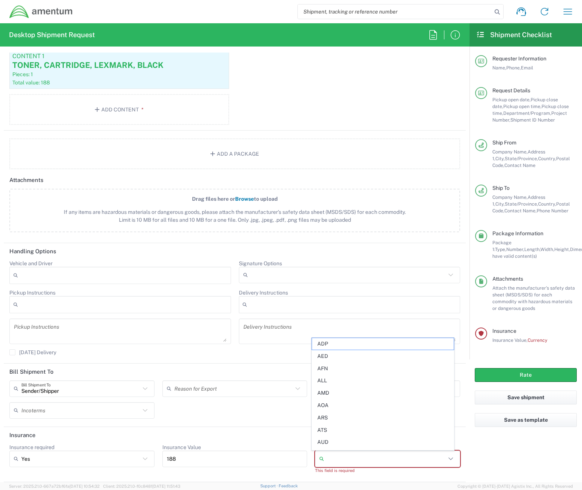
click at [375, 463] on input "Currency" at bounding box center [386, 458] width 119 height 12
click at [327, 354] on span "USD" at bounding box center [383, 351] width 142 height 12
type input "USD"
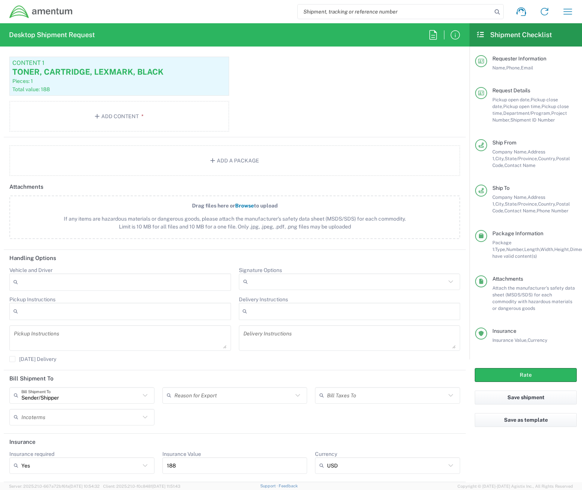
scroll to position [763, 0]
click at [303, 439] on header "Insurance" at bounding box center [235, 441] width 462 height 17
click at [486, 372] on button "Rate" at bounding box center [526, 375] width 102 height 14
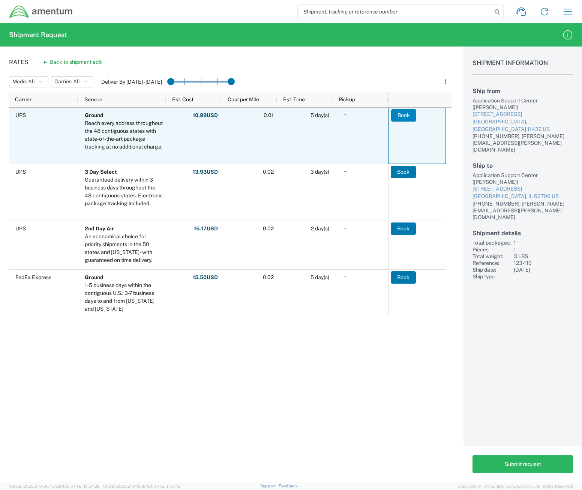
click at [402, 119] on button "Book" at bounding box center [403, 115] width 25 height 12
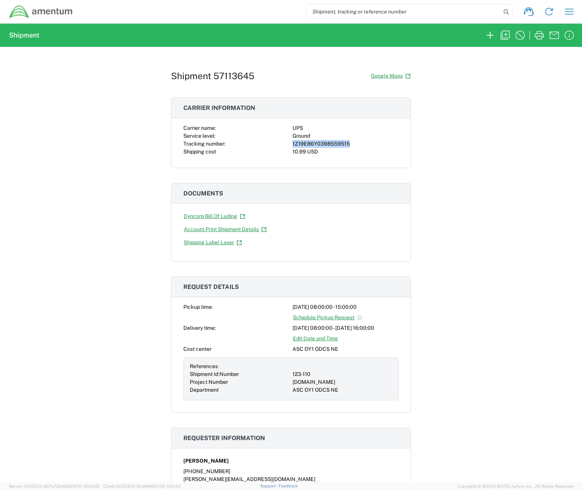
drag, startPoint x: 353, startPoint y: 145, endPoint x: 289, endPoint y: 145, distance: 64.1
click at [289, 145] on div "Carrier name: UPS Service level: Ground Tracking number: 1Z19E86Y0398559515 Shi…" at bounding box center [290, 139] width 215 height 31
copy div "1Z19E86Y0398559515"
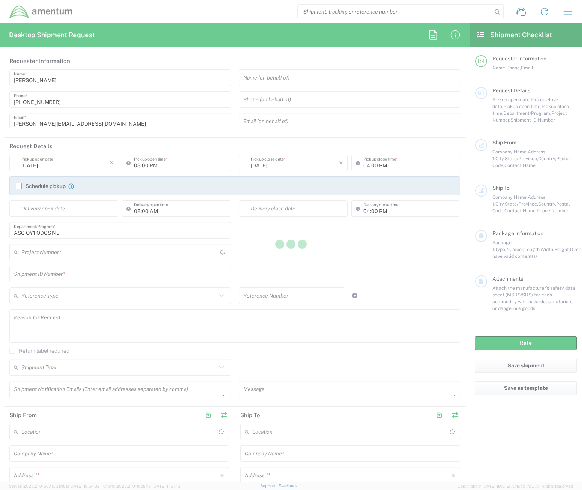
type input "[GEOGRAPHIC_DATA]"
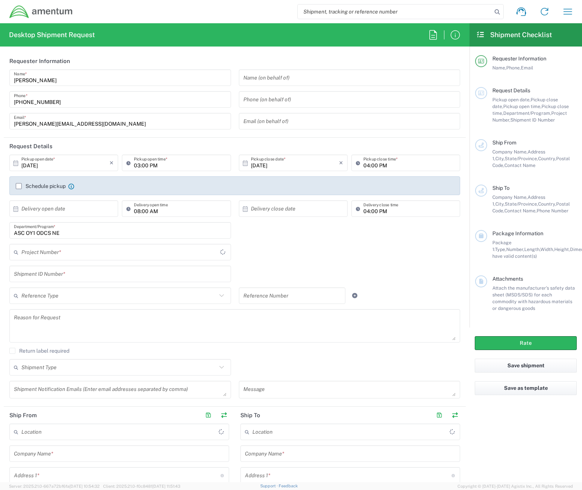
type input "[DOMAIN_NAME]"
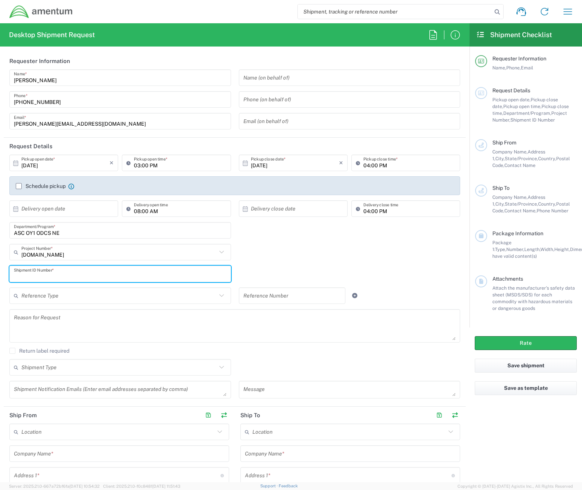
click at [126, 271] on input "text" at bounding box center [120, 273] width 213 height 13
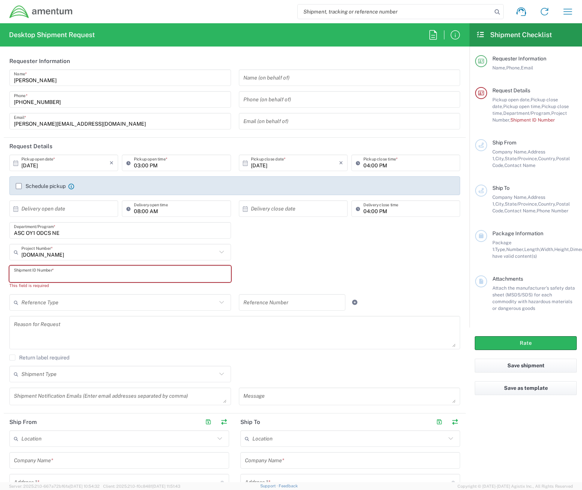
click at [100, 270] on input "text" at bounding box center [120, 273] width 213 height 13
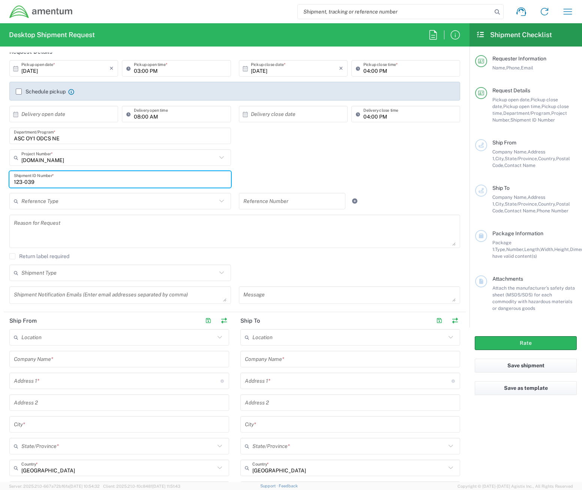
scroll to position [112, 0]
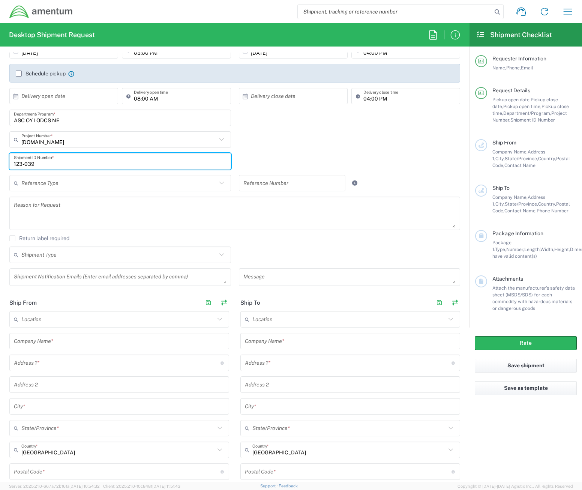
type input "123-039"
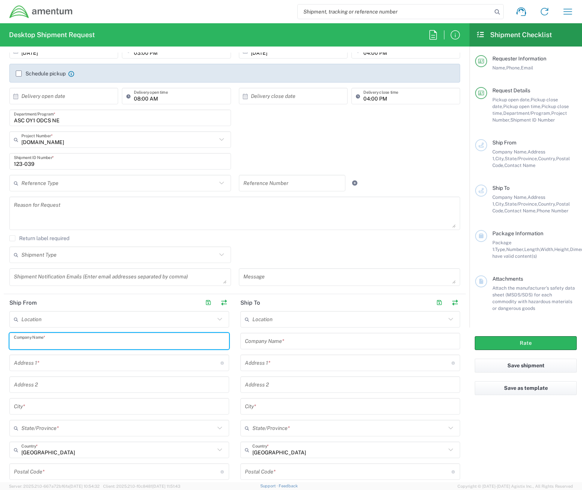
click at [55, 339] on input "text" at bounding box center [119, 340] width 211 height 13
type input "Application Support Center"
click at [161, 363] on input "text" at bounding box center [117, 362] width 207 height 13
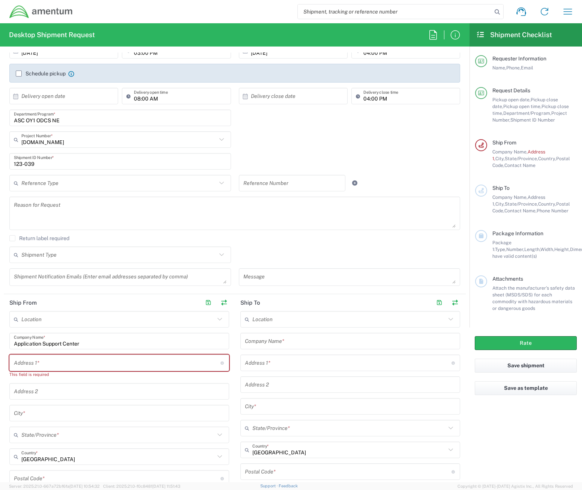
click at [176, 363] on input "text" at bounding box center [117, 362] width 207 height 13
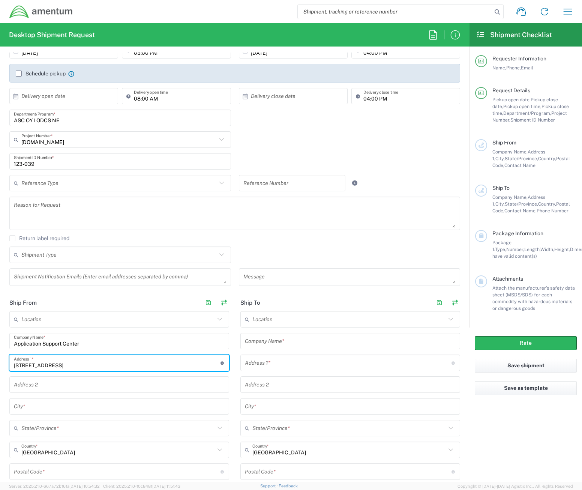
type input "[STREET_ADDRESS]"
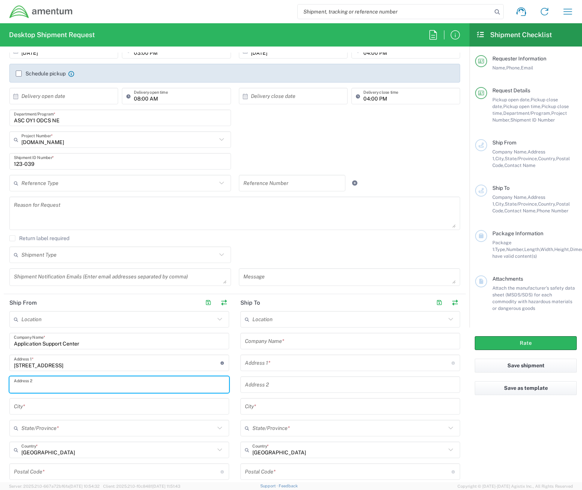
click at [124, 381] on input "text" at bounding box center [119, 384] width 211 height 13
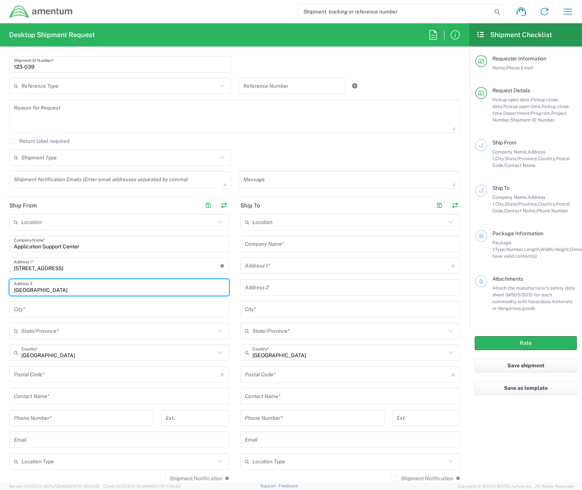
scroll to position [225, 0]
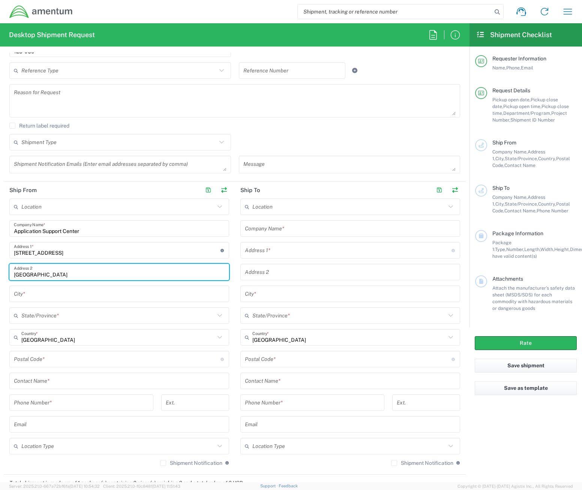
type input "[GEOGRAPHIC_DATA]"
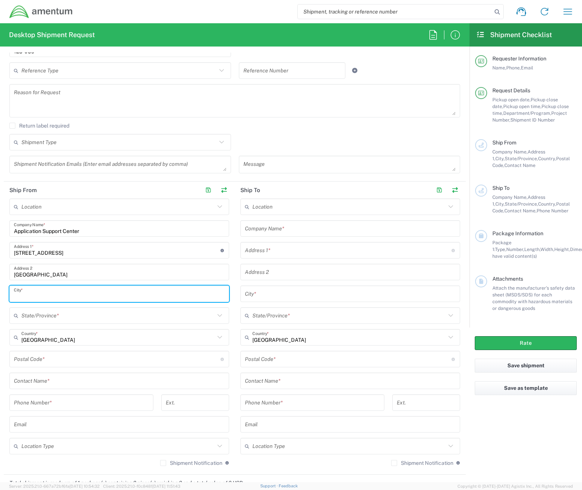
click at [132, 296] on input "text" at bounding box center [119, 293] width 211 height 13
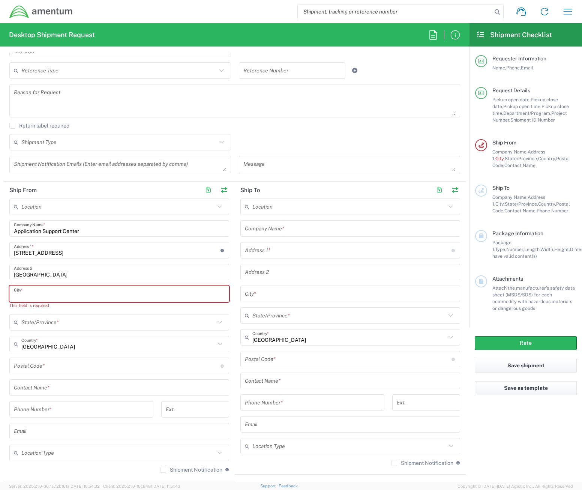
click at [179, 289] on input "text" at bounding box center [119, 293] width 211 height 13
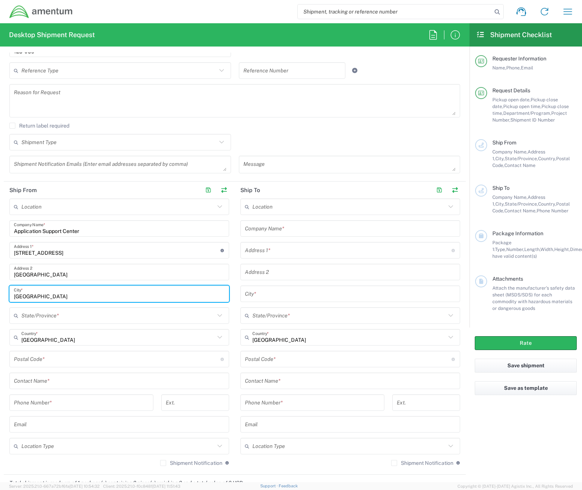
type input "[GEOGRAPHIC_DATA]"
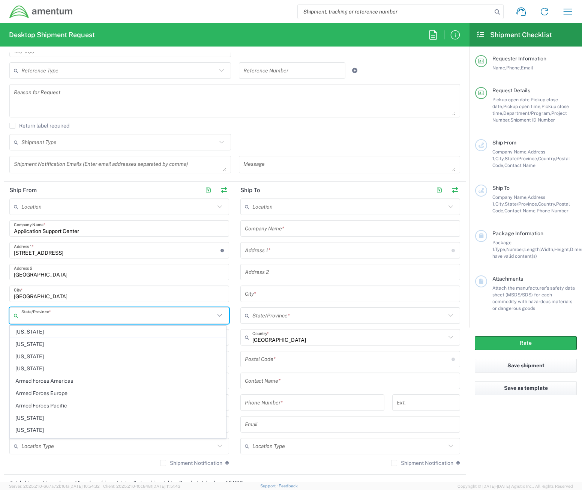
click at [155, 314] on input "text" at bounding box center [117, 315] width 193 height 13
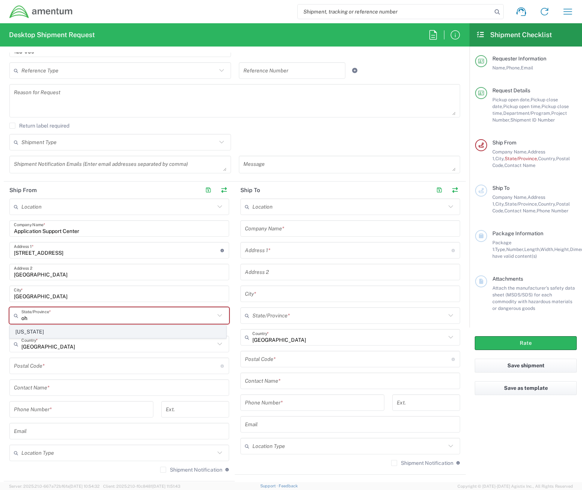
click at [88, 334] on span "[US_STATE]" at bounding box center [118, 332] width 216 height 12
type input "[US_STATE]"
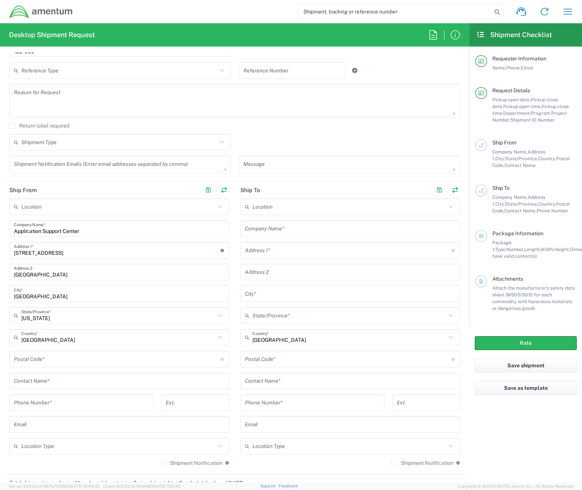
click at [82, 356] on input "undefined" at bounding box center [117, 358] width 207 height 13
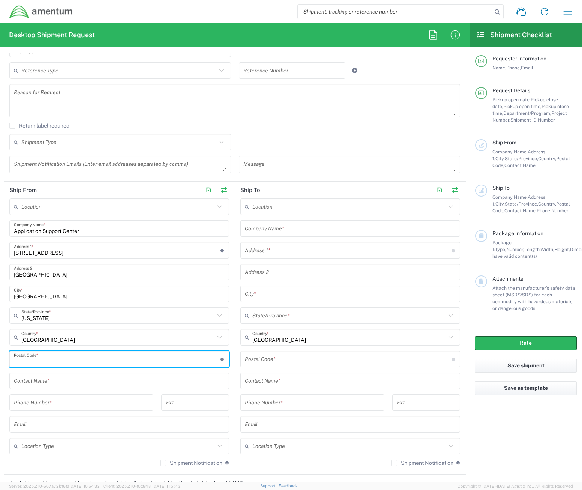
click at [82, 356] on input "undefined" at bounding box center [117, 358] width 207 height 13
type input "43081-9632"
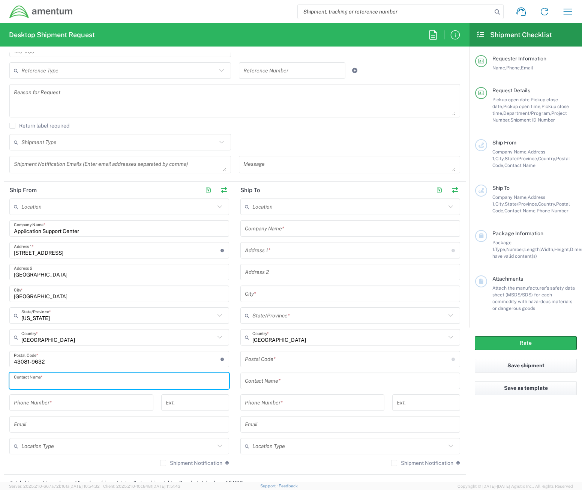
click at [78, 381] on input "text" at bounding box center [119, 380] width 211 height 13
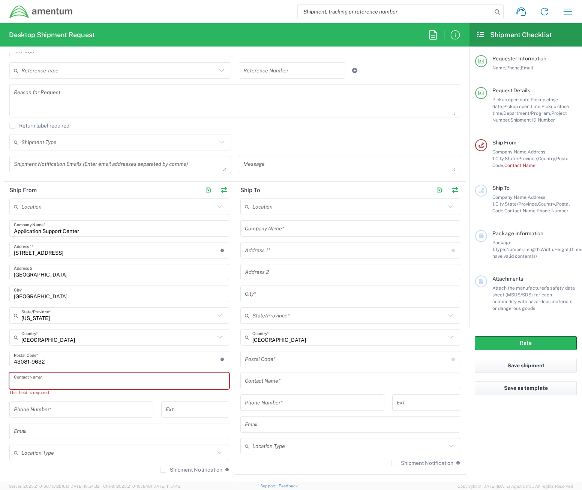
click at [75, 377] on input "text" at bounding box center [119, 380] width 211 height 13
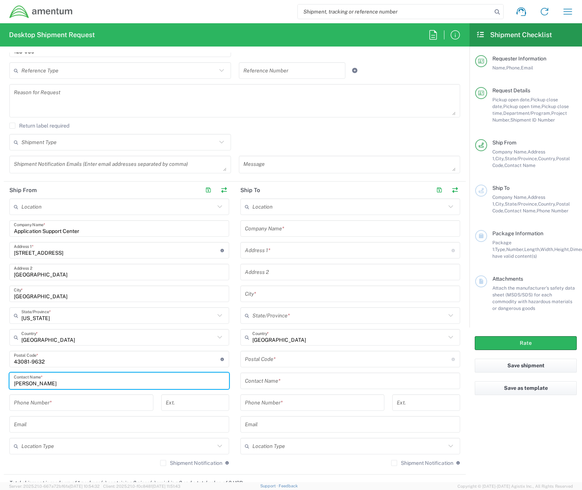
type input "[PERSON_NAME]"
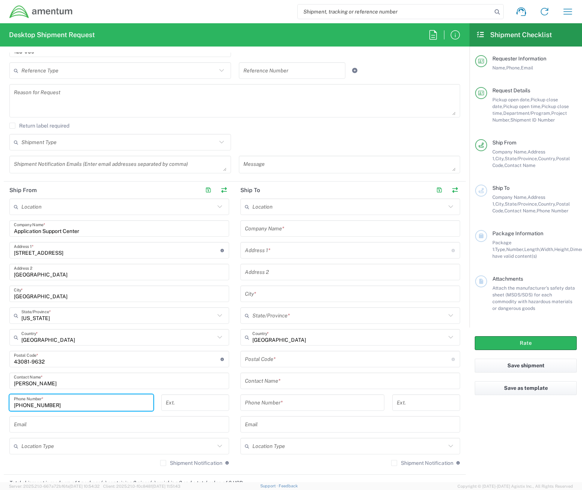
type input "[PHONE_NUMBER]"
click at [66, 419] on input "text" at bounding box center [119, 424] width 211 height 13
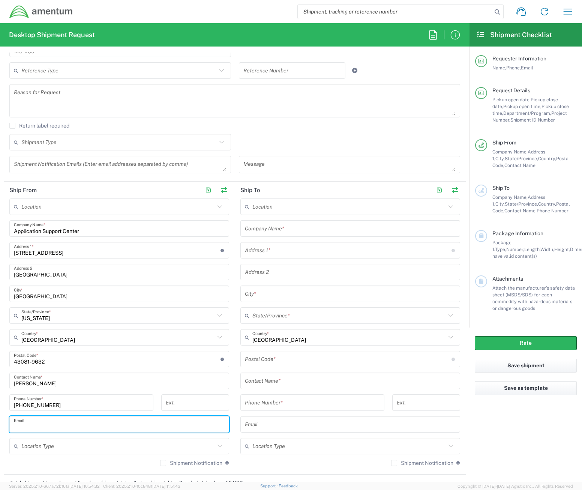
click at [173, 426] on input "text" at bounding box center [119, 424] width 211 height 13
paste input "[PERSON_NAME][EMAIL_ADDRESS][PERSON_NAME][DOMAIN_NAME]"
type input "[PERSON_NAME][EMAIL_ADDRESS][PERSON_NAME][DOMAIN_NAME]"
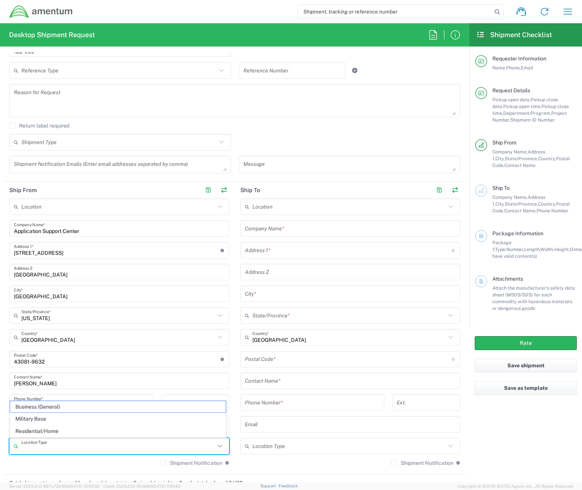
click at [124, 451] on input "text" at bounding box center [117, 445] width 193 height 13
click at [87, 408] on span "Business (General)" at bounding box center [118, 407] width 216 height 12
type input "Business (General)"
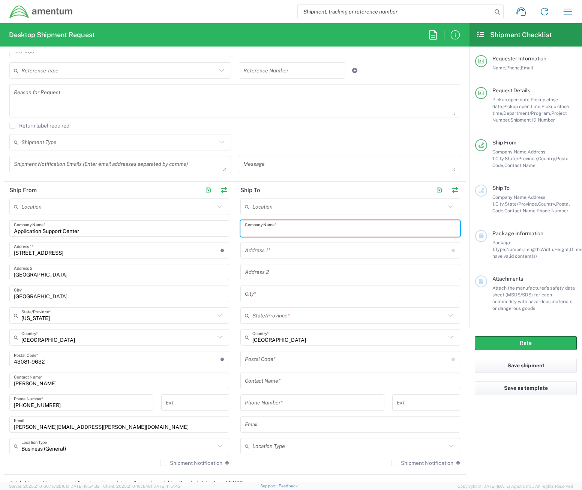
click at [320, 226] on input "text" at bounding box center [350, 228] width 211 height 13
type input "Application Support Center"
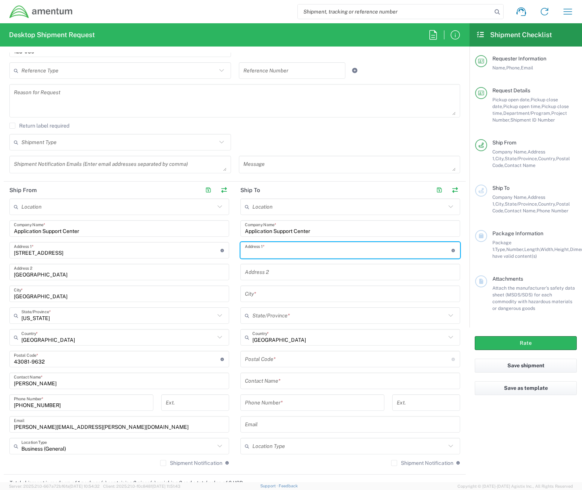
click at [309, 250] on input "text" at bounding box center [348, 250] width 207 height 13
type input "[DATE][STREET_ADDRESS][DATE]"
click at [337, 294] on input "text" at bounding box center [350, 293] width 211 height 13
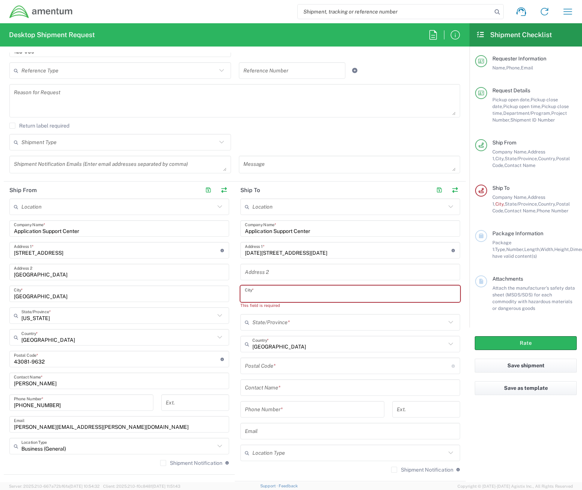
click at [356, 292] on input "text" at bounding box center [350, 293] width 211 height 13
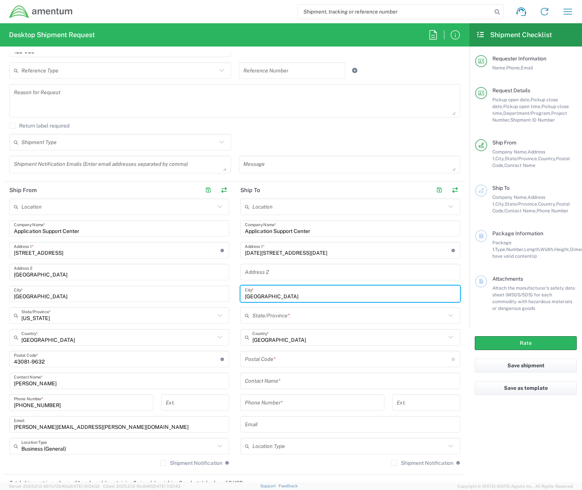
type input "[GEOGRAPHIC_DATA]"
click at [361, 318] on input "text" at bounding box center [348, 315] width 193 height 13
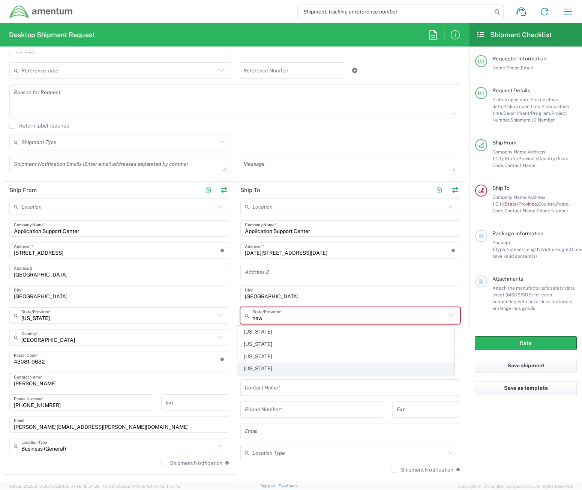
click at [282, 367] on span "[US_STATE]" at bounding box center [346, 369] width 216 height 12
type input "[US_STATE]"
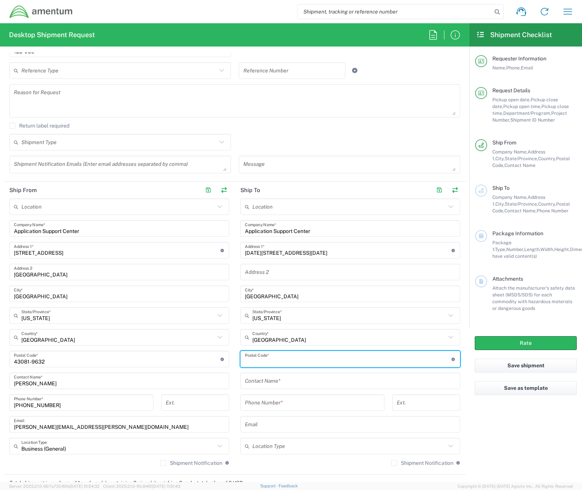
click at [284, 363] on input "undefined" at bounding box center [348, 358] width 207 height 13
type input "11219-4929"
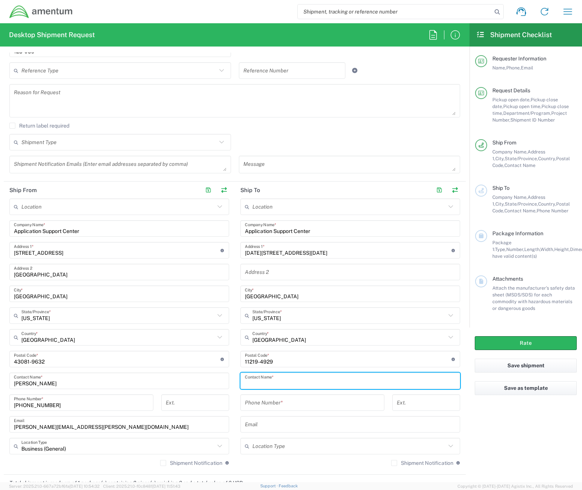
click at [281, 379] on input "text" at bounding box center [350, 380] width 211 height 13
type input "[PERSON_NAME]"
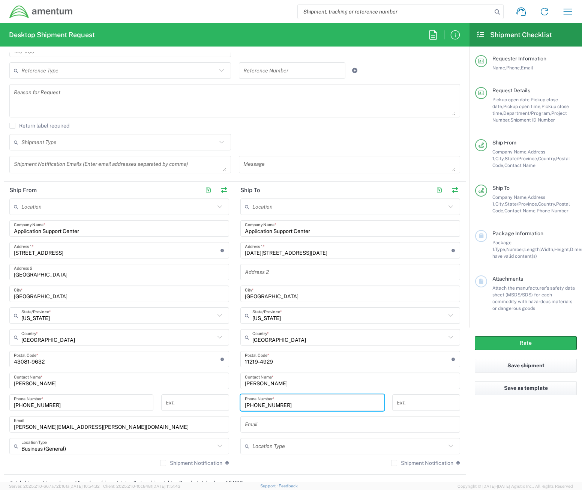
type input "[PHONE_NUMBER]"
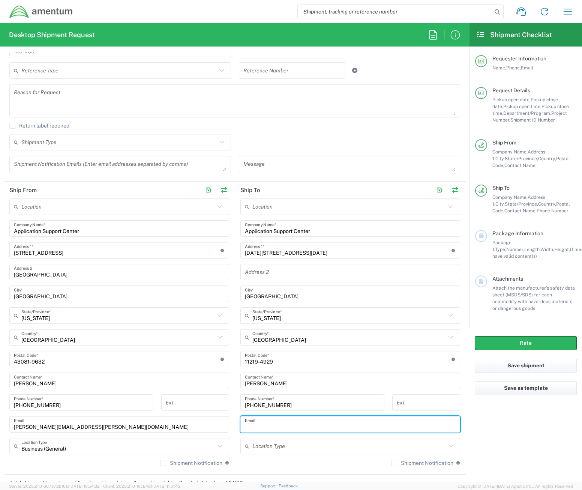
click at [295, 418] on input "text" at bounding box center [350, 424] width 211 height 13
paste input "[PERSON_NAME][EMAIL_ADDRESS][PERSON_NAME][DOMAIN_NAME]"
type input "[PERSON_NAME][EMAIL_ADDRESS][PERSON_NAME][DOMAIN_NAME]"
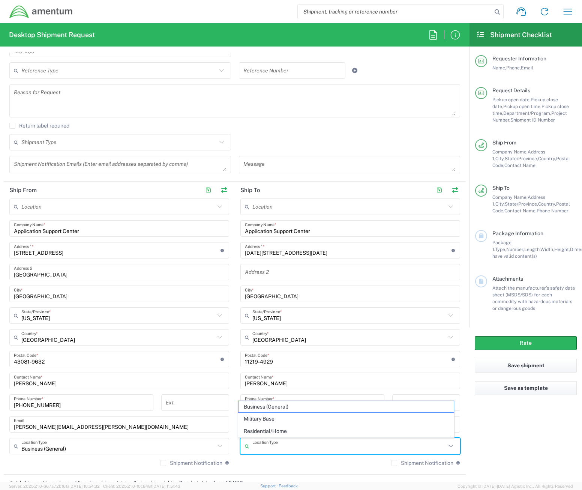
click at [283, 448] on input "text" at bounding box center [348, 445] width 193 height 13
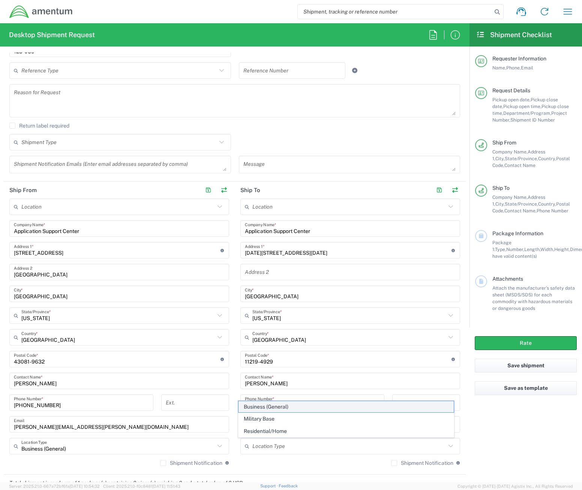
click at [281, 408] on span "Business (General)" at bounding box center [346, 407] width 216 height 12
type input "Business (General)"
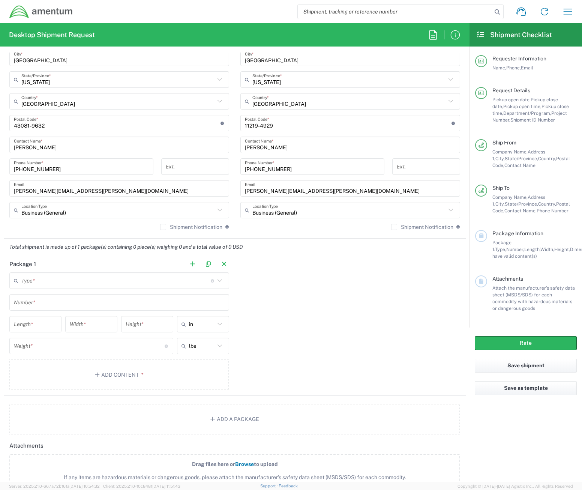
scroll to position [487, 0]
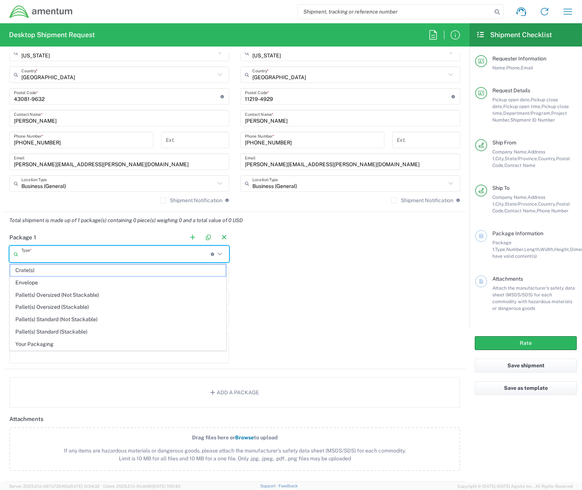
click at [121, 255] on input "text" at bounding box center [115, 253] width 189 height 13
click at [42, 342] on span "Your Packaging" at bounding box center [118, 344] width 216 height 12
type input "Your Packaging"
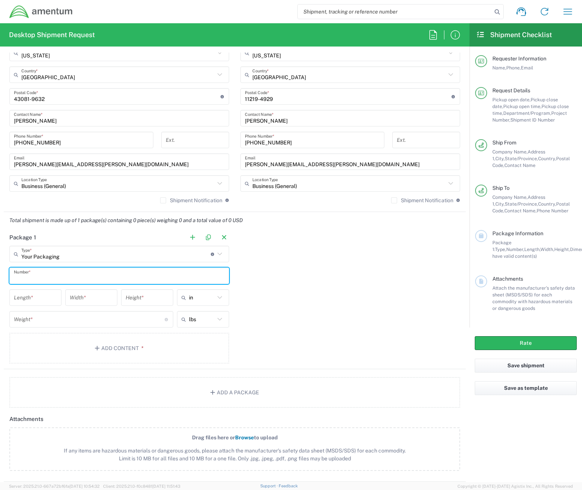
click at [47, 276] on input "text" at bounding box center [119, 275] width 211 height 13
type input "1"
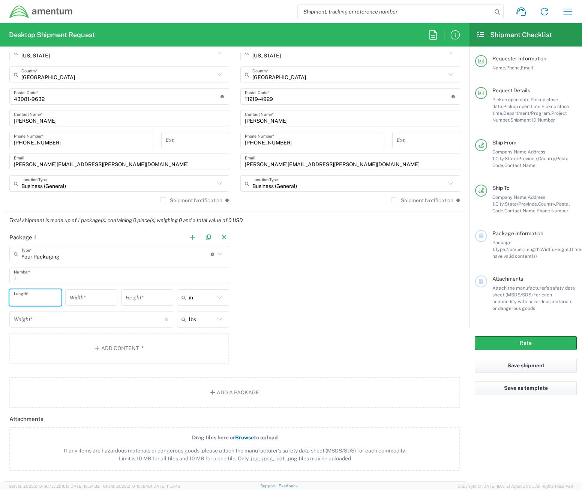
click at [49, 300] on input "number" at bounding box center [35, 297] width 43 height 13
type input "15"
type input "11"
type input "5"
type input "in"
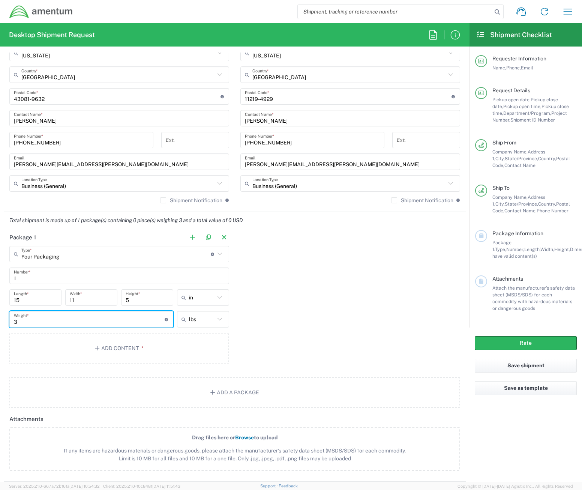
type input "3"
type input "lbs"
click at [95, 345] on icon "button" at bounding box center [98, 347] width 7 height 5
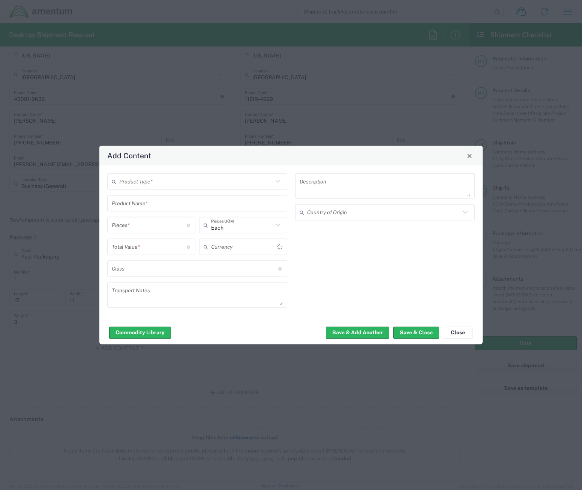
type input "US Dollar"
click at [163, 183] on input "text" at bounding box center [196, 181] width 154 height 13
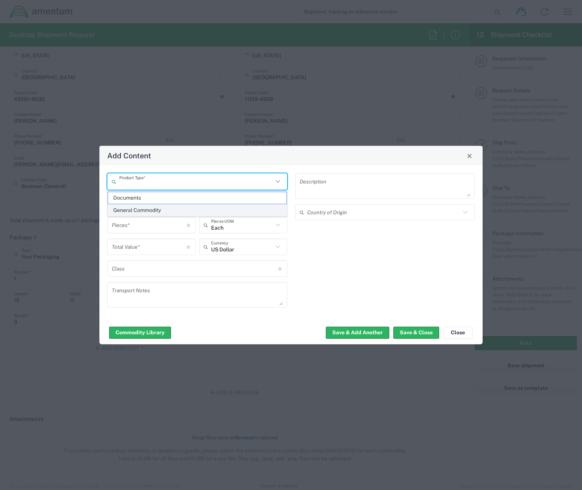
click at [136, 209] on span "General Commodity" at bounding box center [197, 210] width 178 height 12
type input "General Commodity"
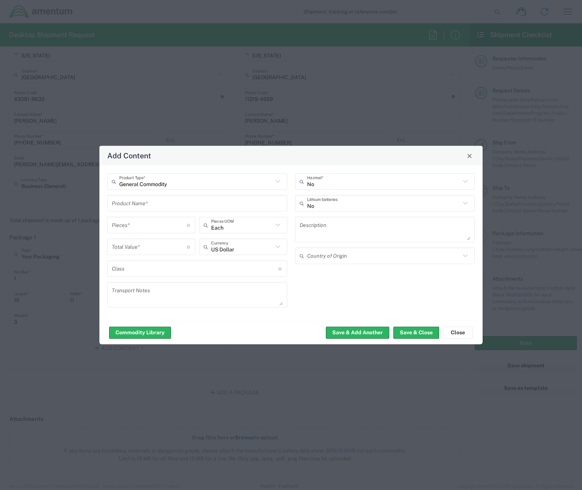
click at [136, 206] on input "text" at bounding box center [197, 202] width 171 height 13
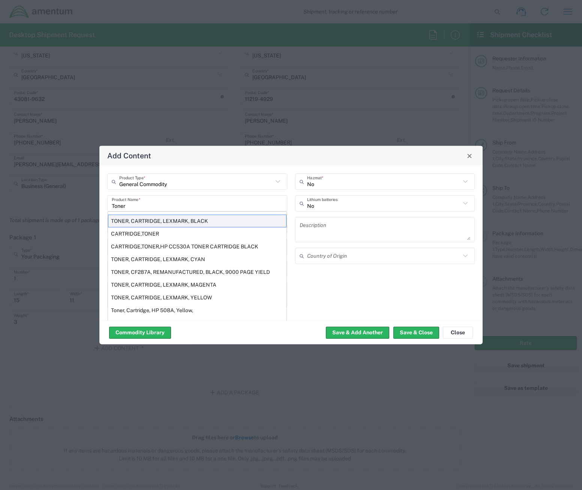
click at [142, 217] on div "TONER, CARTRIDGE, LEXMARK, BLACK" at bounding box center [197, 220] width 178 height 13
type input "TONER, CARTRIDGE, LEXMARK, BLACK"
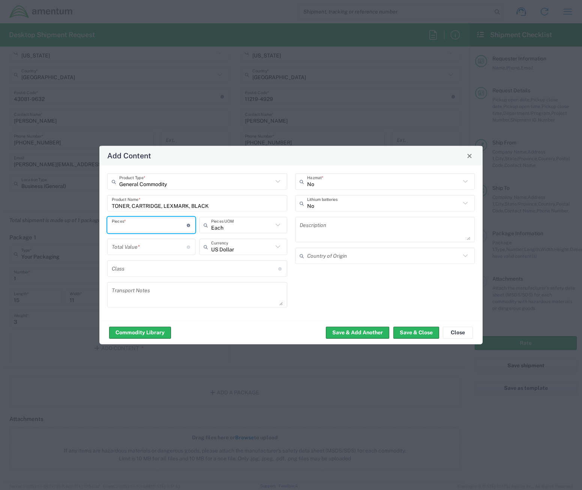
click at [146, 225] on input "number" at bounding box center [149, 224] width 75 height 13
type input "1"
click at [143, 250] on input "number" at bounding box center [149, 246] width 75 height 13
type input "187.27"
click at [402, 332] on button "Save & Close" at bounding box center [416, 332] width 46 height 12
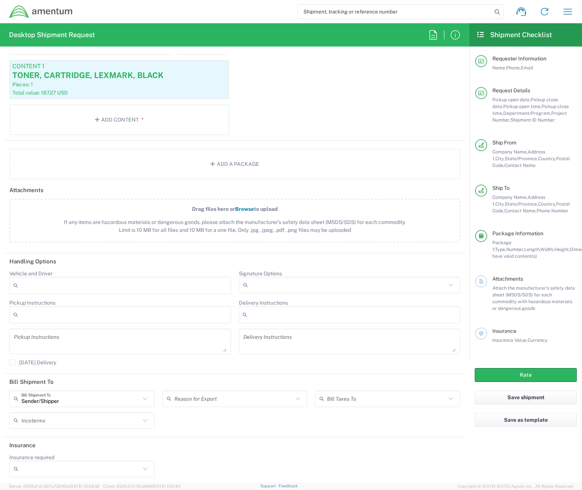
scroll to position [763, 0]
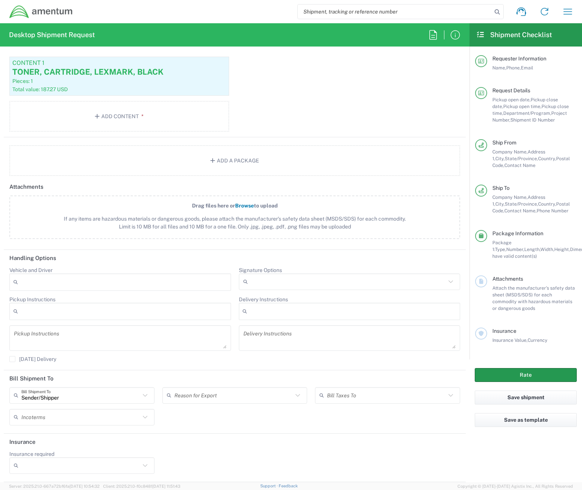
click at [504, 372] on button "Rate" at bounding box center [526, 375] width 102 height 14
type input "[DOMAIN_NAME]"
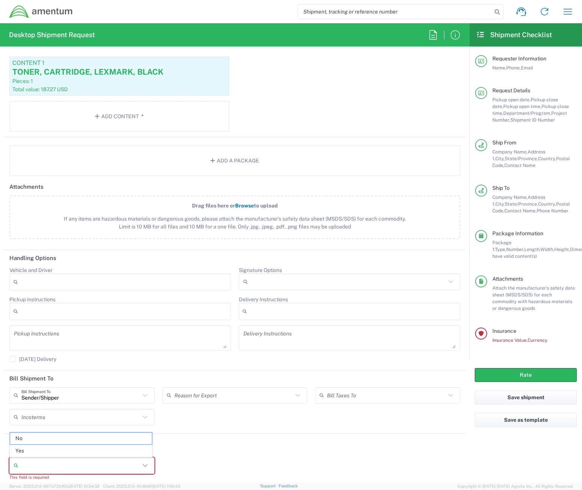
click at [62, 466] on input "Insurance required" at bounding box center [80, 465] width 119 height 12
click at [51, 449] on span "Yes" at bounding box center [81, 451] width 142 height 12
type input "Yes"
click at [51, 449] on header "Insurance" at bounding box center [235, 441] width 462 height 17
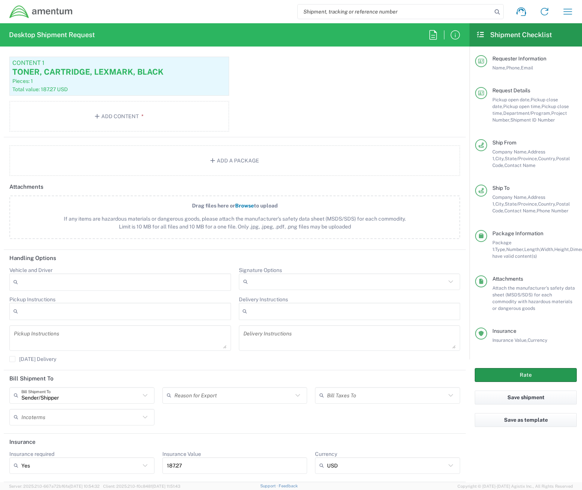
click at [523, 374] on button "Rate" at bounding box center [526, 375] width 102 height 14
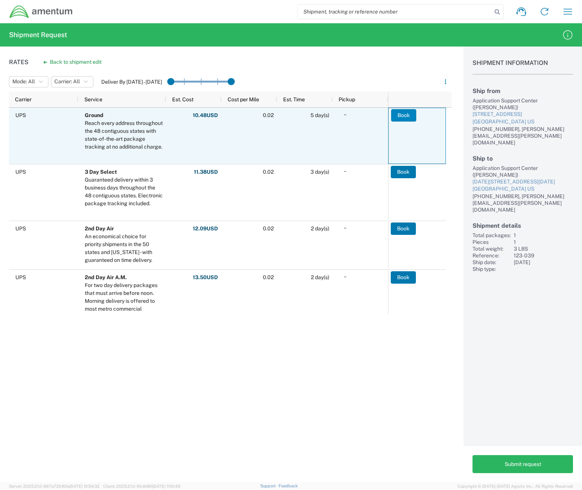
click at [400, 112] on button "Book" at bounding box center [403, 115] width 25 height 12
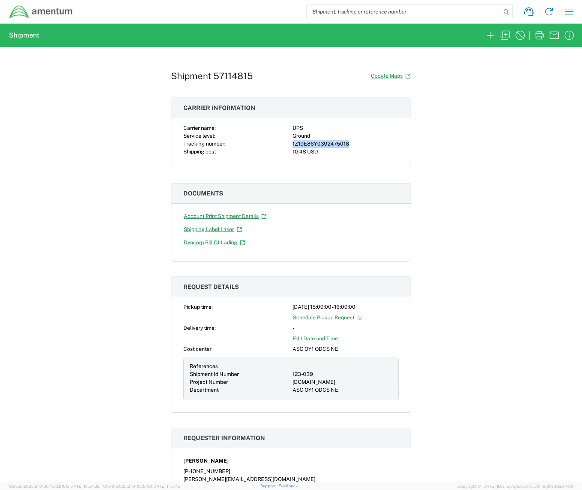
drag, startPoint x: 350, startPoint y: 145, endPoint x: 290, endPoint y: 143, distance: 60.0
click at [292, 143] on div "1Z19E86Y0392475018" at bounding box center [345, 144] width 106 height 8
copy div "1Z19E86Y0392475018"
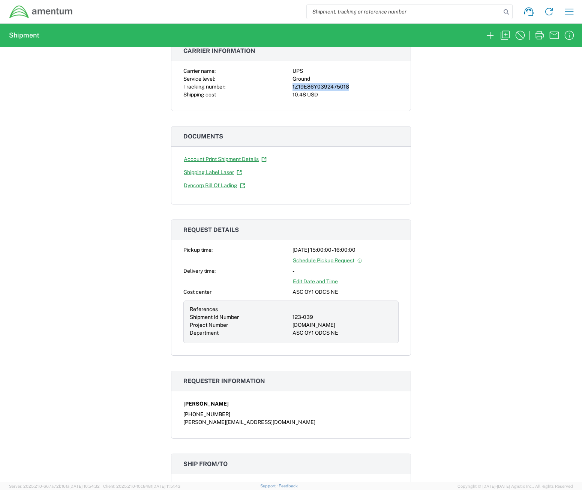
scroll to position [150, 0]
